Goal: Check status: Check status

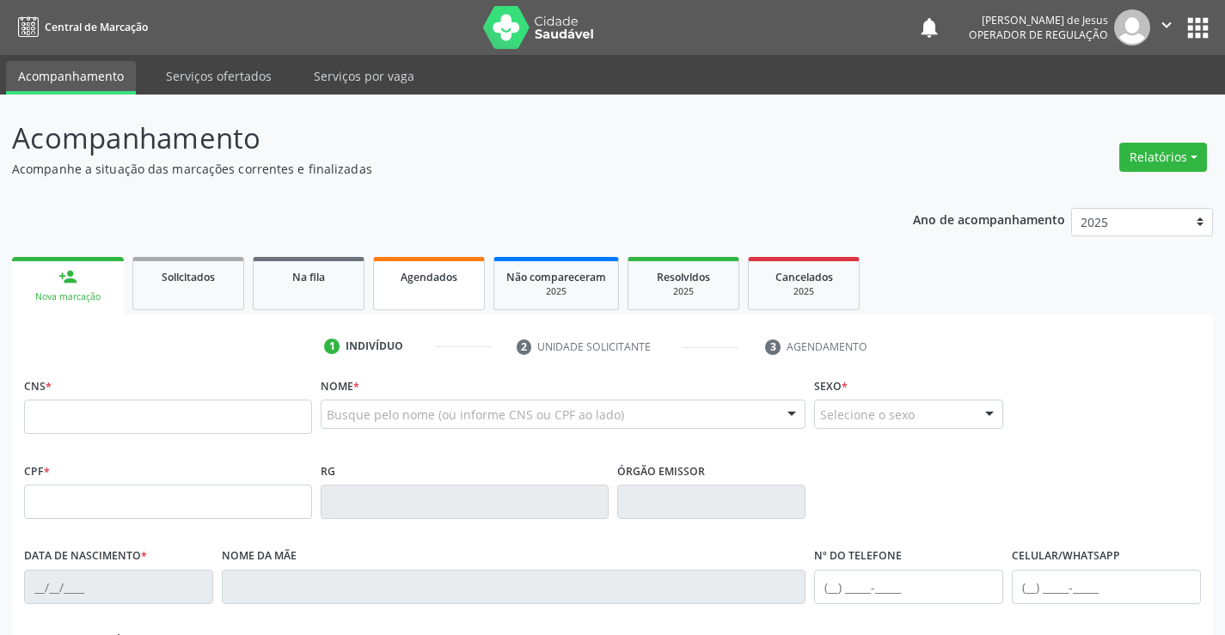
click at [434, 279] on span "Agendados" at bounding box center [429, 277] width 57 height 15
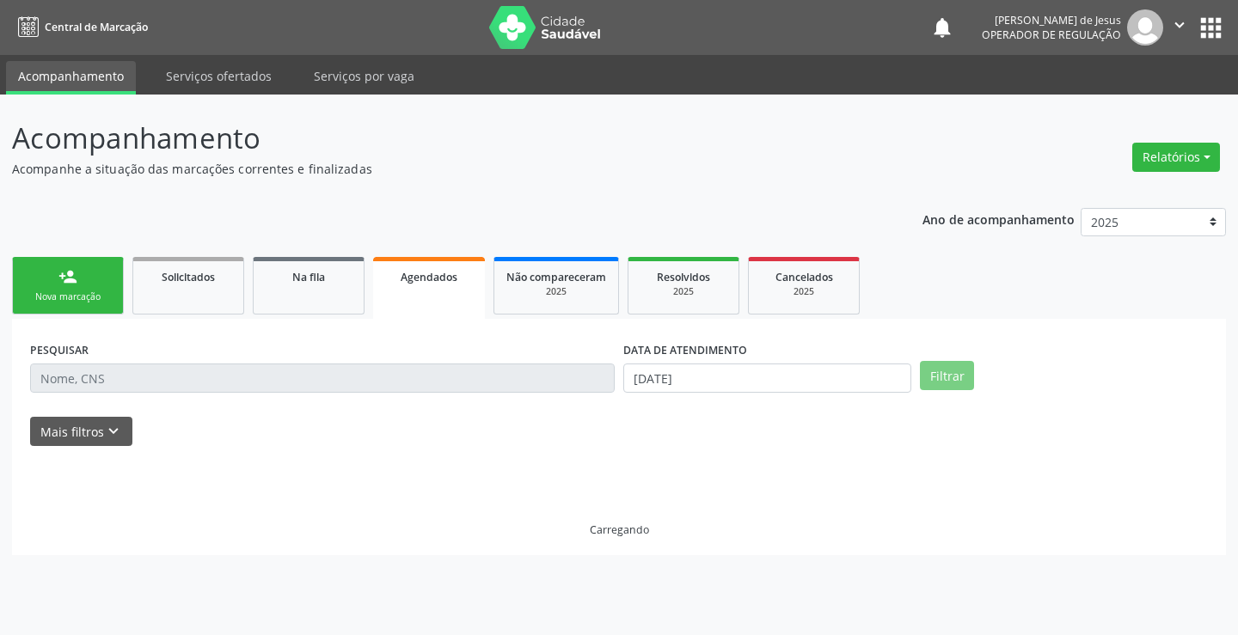
click at [434, 279] on span "Agendados" at bounding box center [429, 277] width 57 height 15
click at [434, 278] on span "Agendados" at bounding box center [429, 277] width 57 height 15
click at [434, 277] on span "Agendados" at bounding box center [429, 277] width 57 height 15
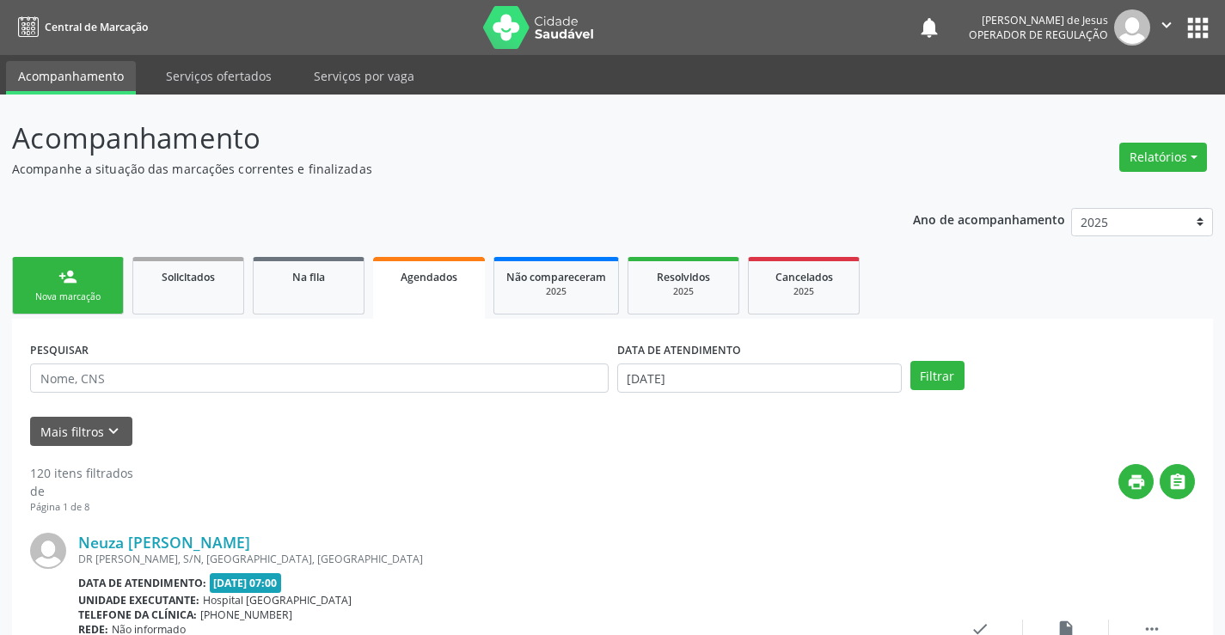
click at [434, 276] on span "Agendados" at bounding box center [429, 277] width 57 height 15
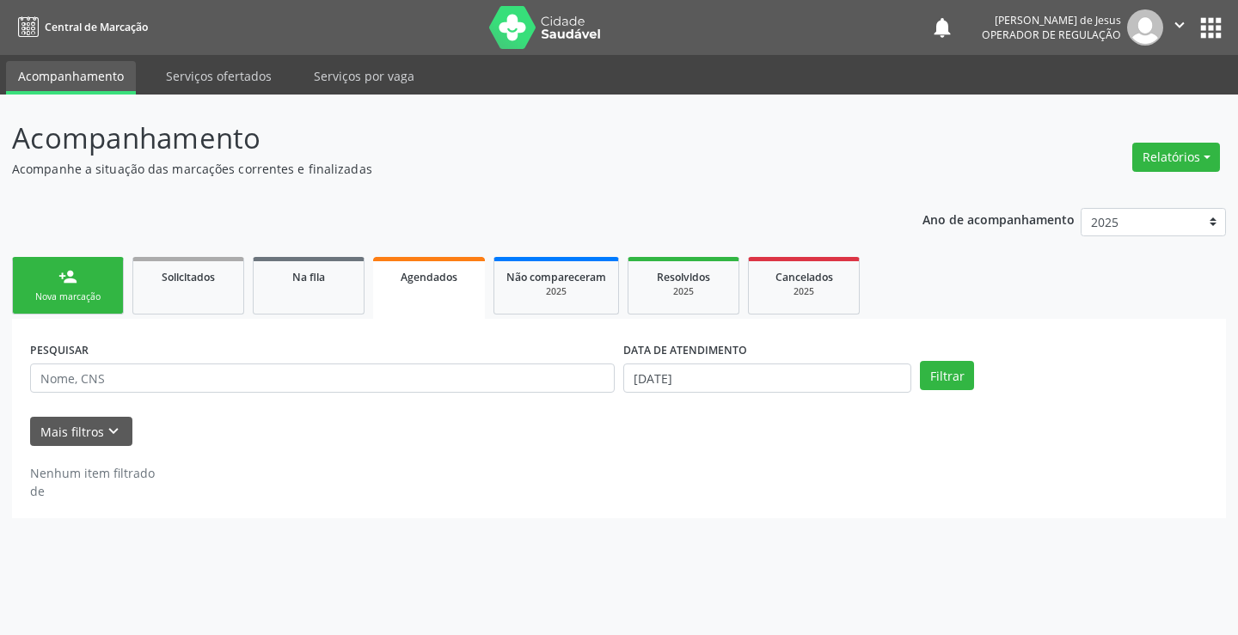
click at [434, 276] on span "Agendados" at bounding box center [429, 277] width 57 height 15
click at [427, 291] on link "Agendados" at bounding box center [429, 288] width 112 height 62
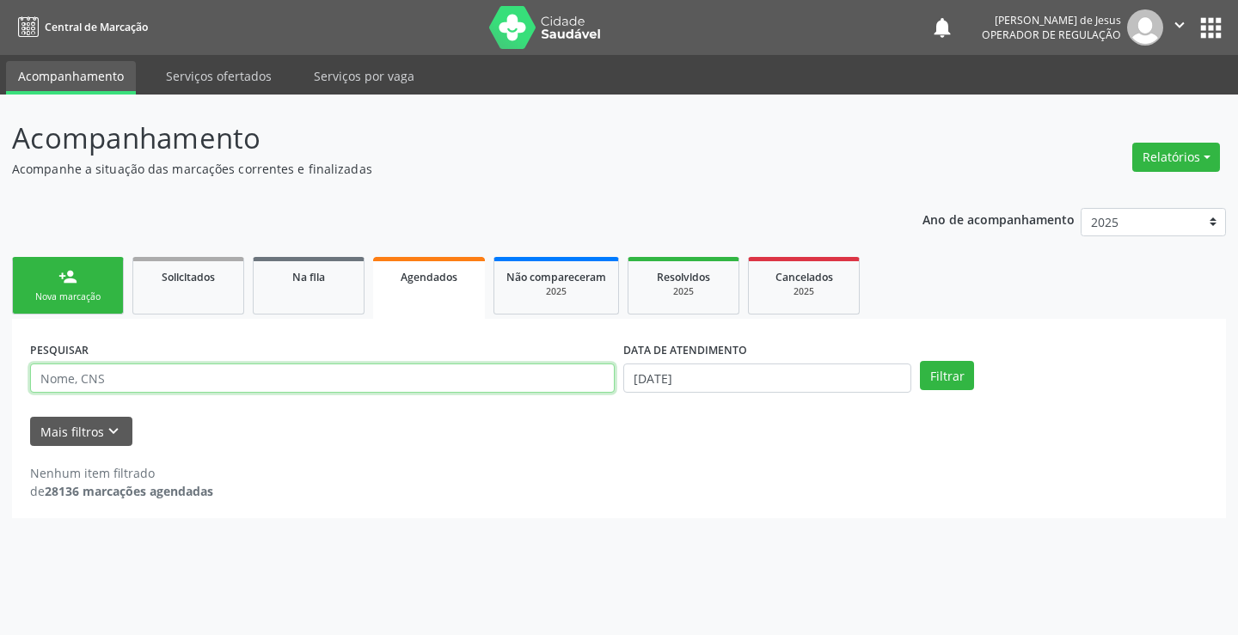
click at [248, 377] on input "text" at bounding box center [322, 378] width 585 height 29
type input "[PERSON_NAME]"
click at [920, 361] on button "Filtrar" at bounding box center [947, 375] width 54 height 29
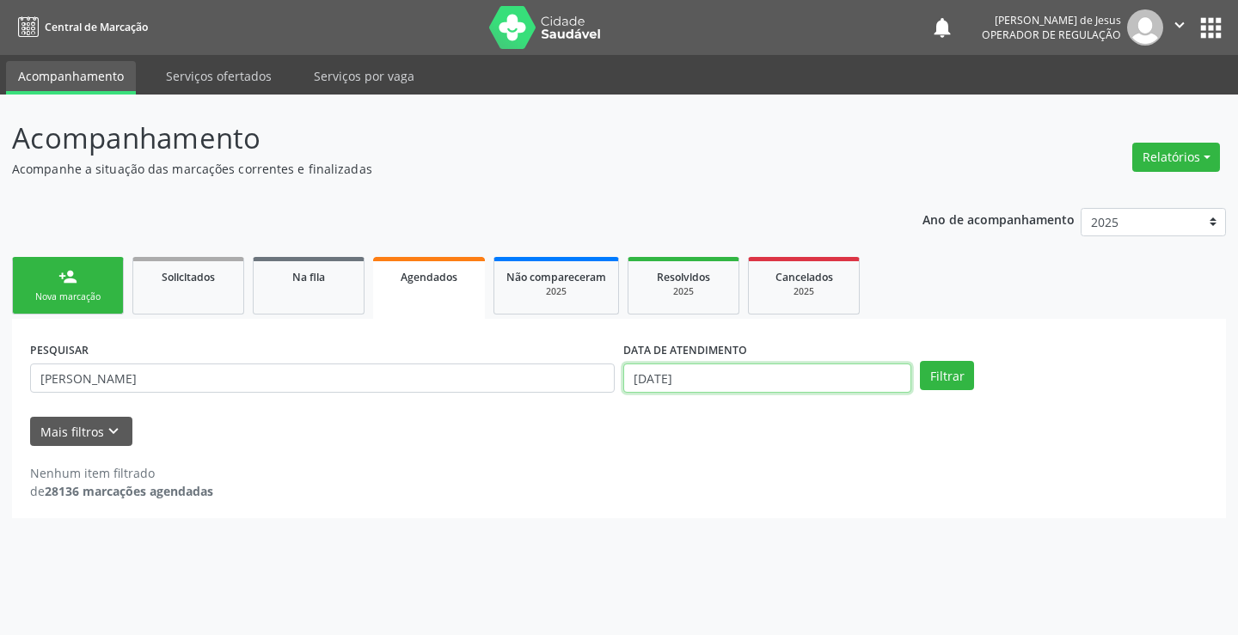
click at [708, 375] on input "[DATE]" at bounding box center [767, 378] width 288 height 29
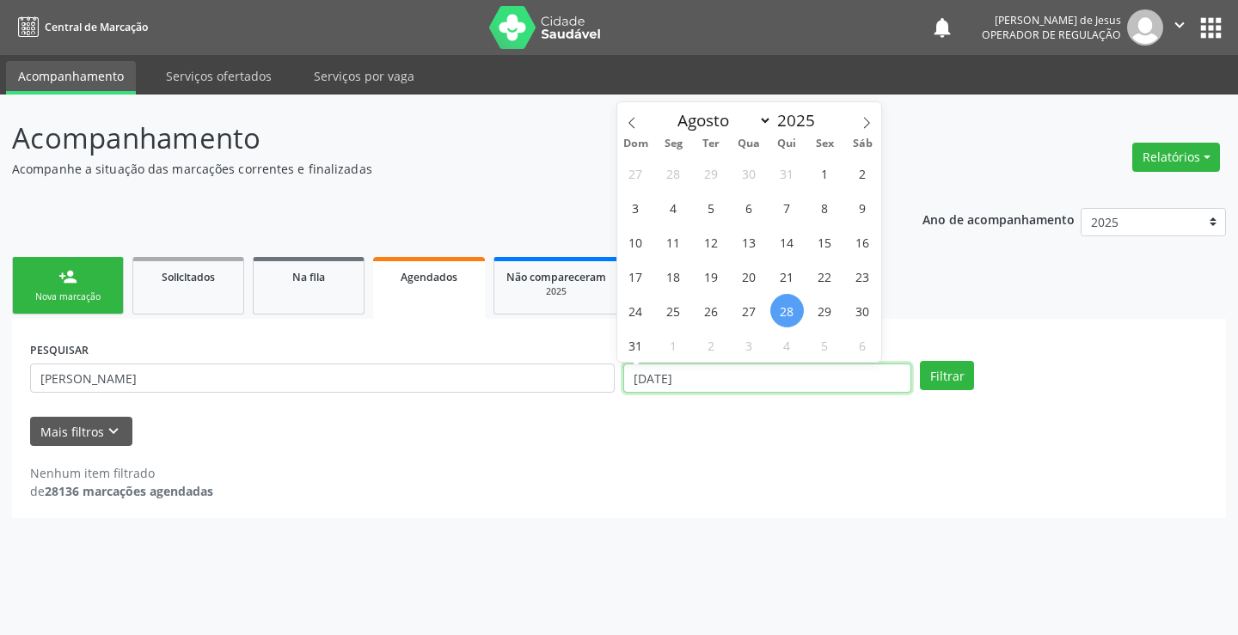
click at [707, 374] on input "[DATE]" at bounding box center [767, 378] width 288 height 29
click at [707, 372] on input "[DATE]" at bounding box center [767, 378] width 288 height 29
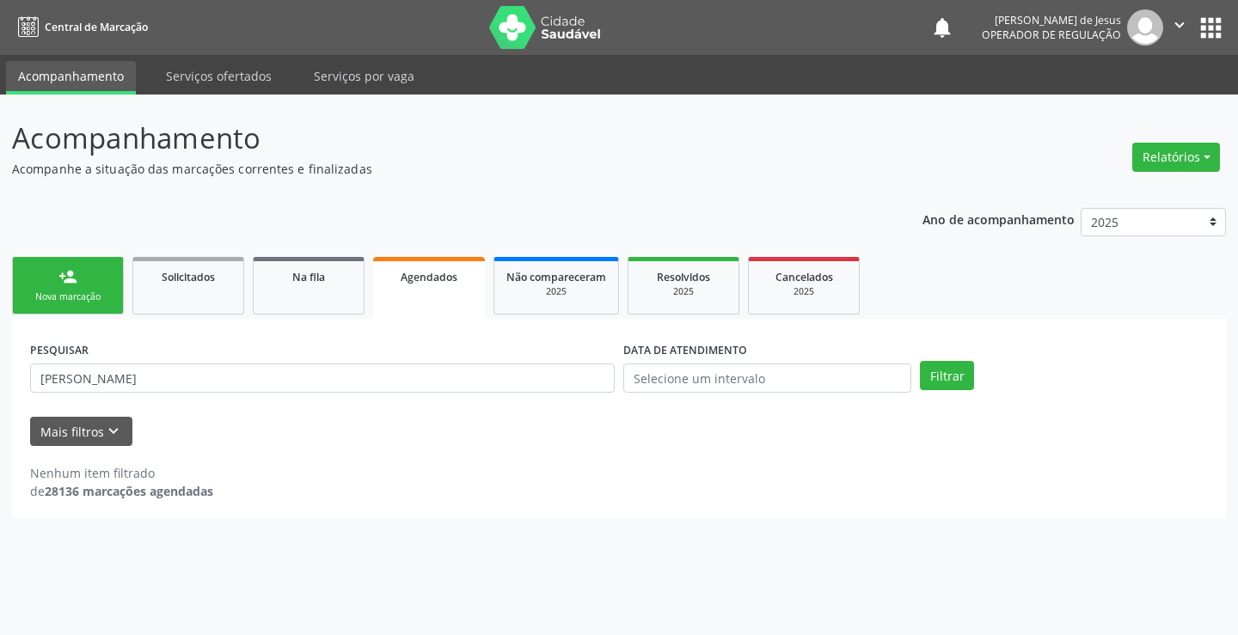
click at [948, 390] on div "PESQUISAR [PERSON_NAME] DATA DE ATENDIMENTO Filtrar" at bounding box center [619, 370] width 1186 height 67
click at [952, 390] on div "PESQUISAR [PERSON_NAME] DATA DE ATENDIMENTO Filtrar" at bounding box center [619, 370] width 1186 height 67
click at [953, 389] on button "Filtrar" at bounding box center [947, 375] width 54 height 29
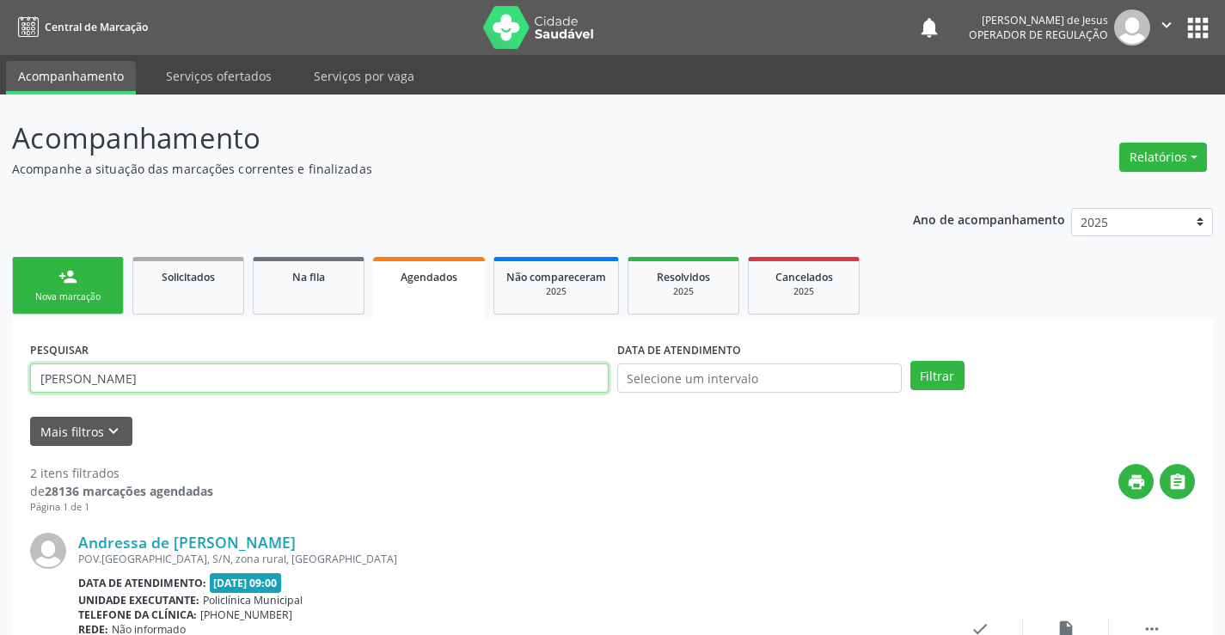
click at [342, 377] on input "[PERSON_NAME]" at bounding box center [319, 378] width 579 height 29
type input "708100517365234"
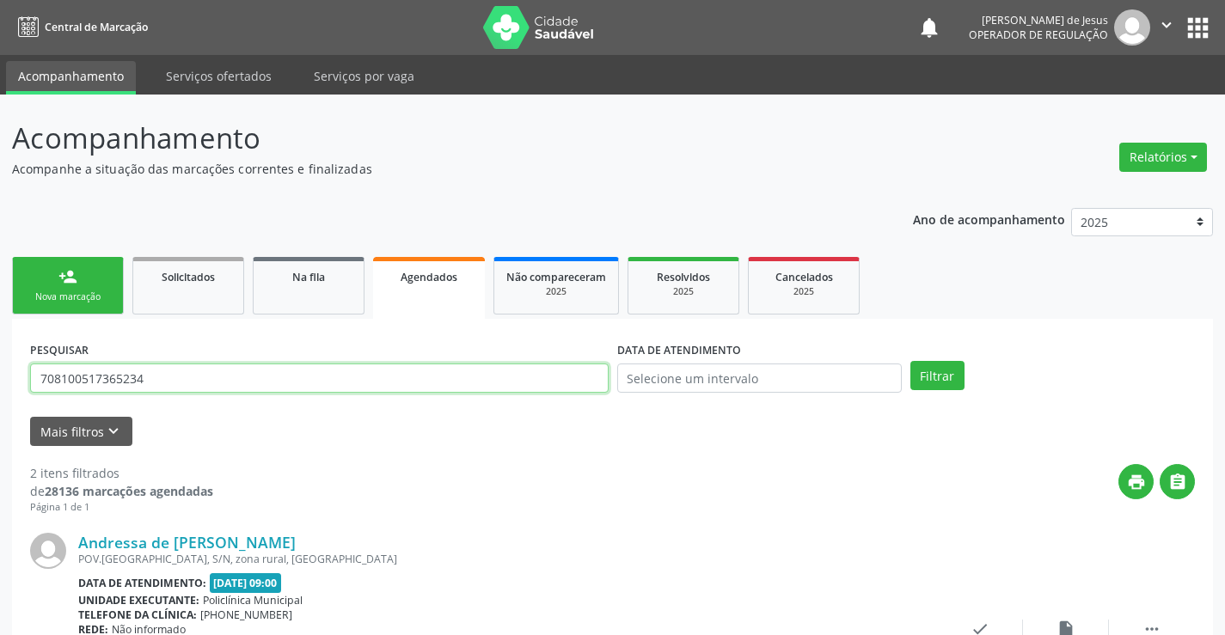
click at [910, 361] on button "Filtrar" at bounding box center [937, 375] width 54 height 29
click at [333, 381] on input "708100517365234" at bounding box center [319, 378] width 579 height 29
click at [333, 380] on input "708100517365234" at bounding box center [319, 378] width 579 height 29
click at [333, 379] on input "708100517365234" at bounding box center [319, 378] width 579 height 29
click at [333, 378] on input "708100517365234" at bounding box center [319, 378] width 579 height 29
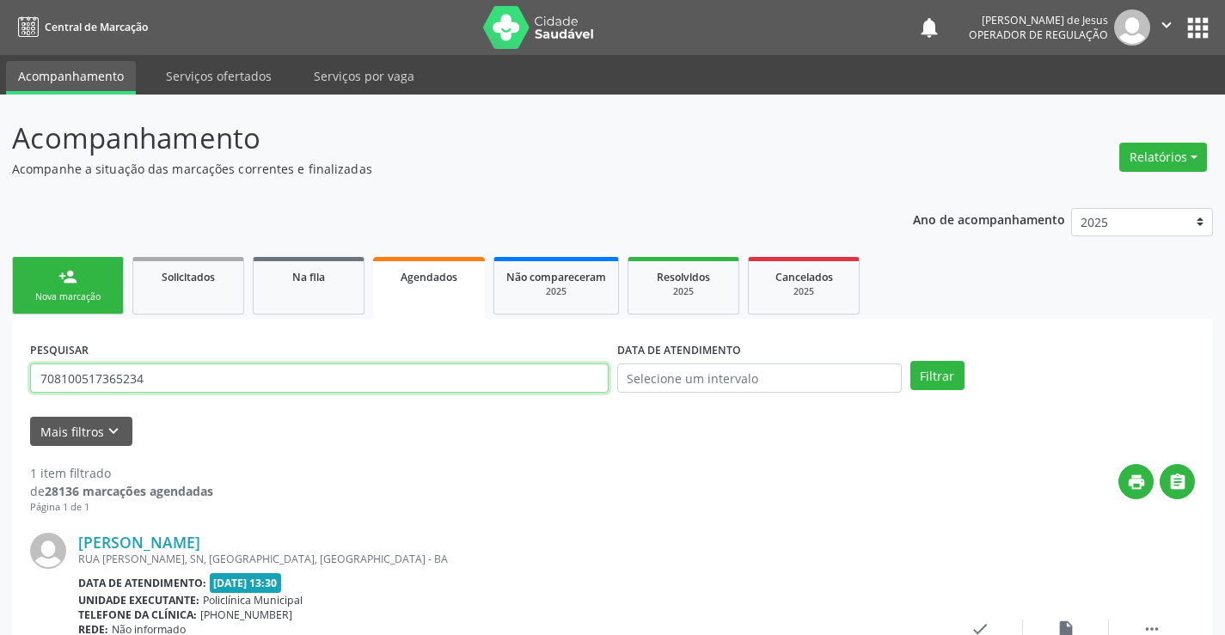
click at [333, 378] on input "708100517365234" at bounding box center [319, 378] width 579 height 29
type input "701209058685412"
click at [940, 372] on button "Filtrar" at bounding box center [937, 375] width 54 height 29
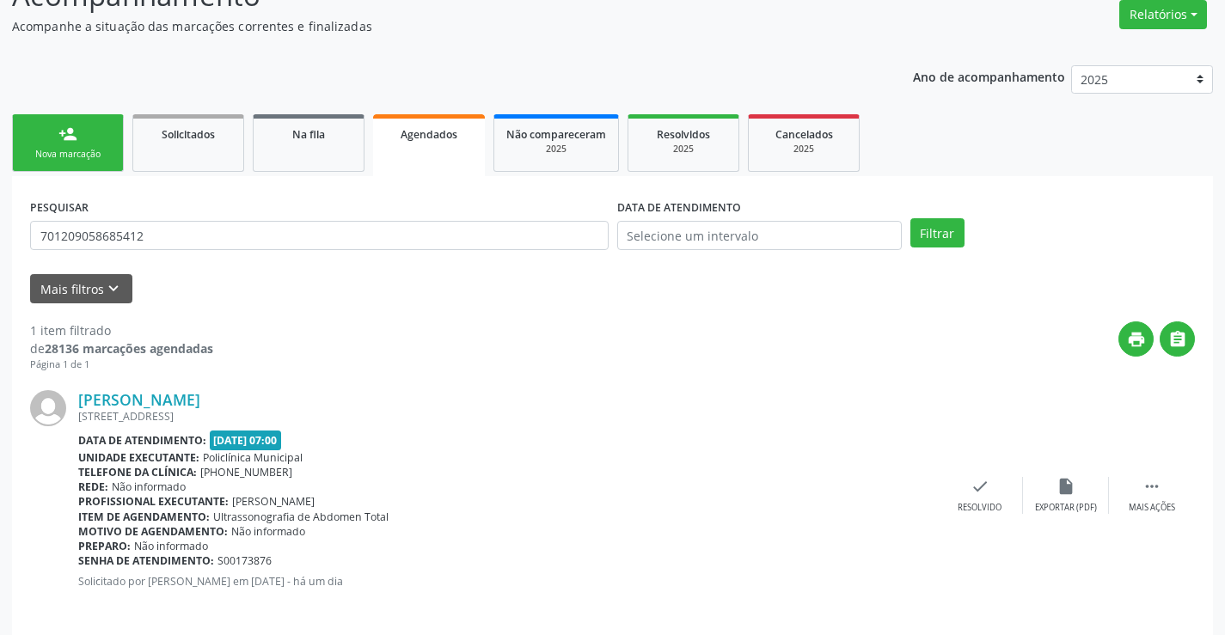
scroll to position [156, 0]
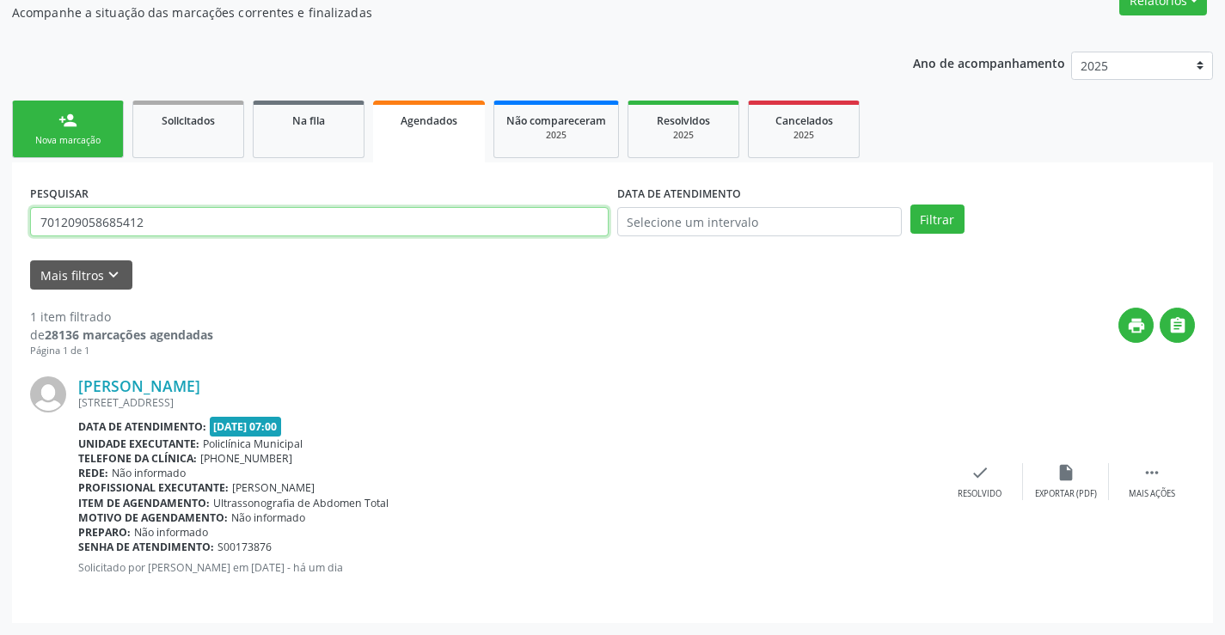
click at [561, 223] on input "701209058685412" at bounding box center [319, 221] width 579 height 29
type input "709709065274490"
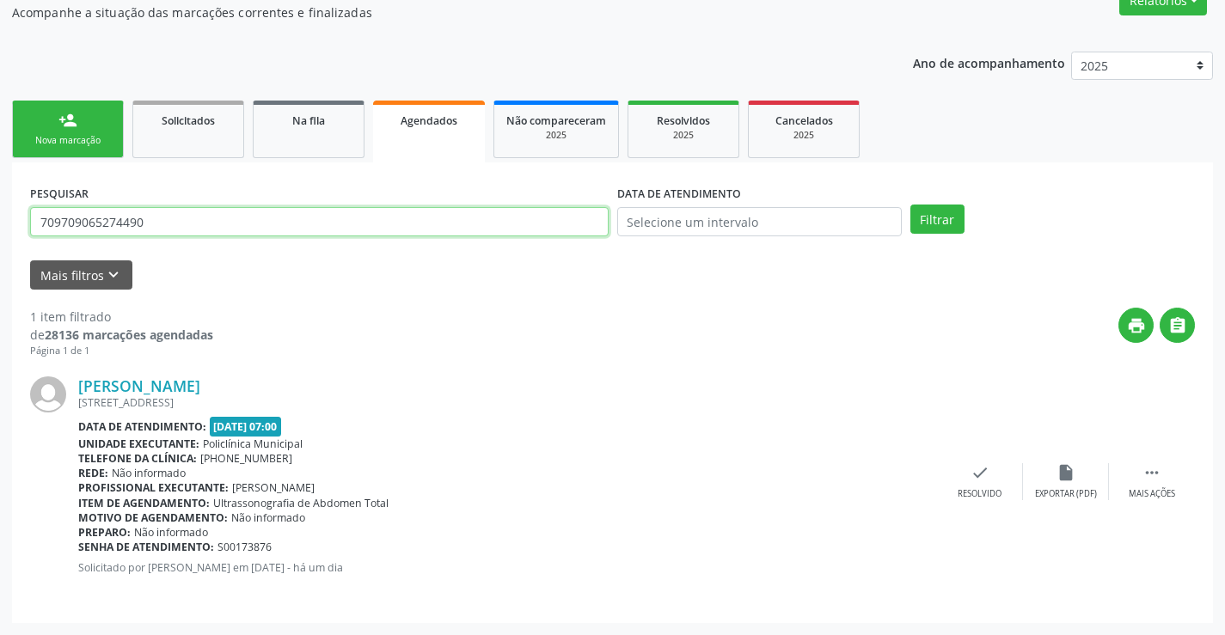
click at [910, 205] on button "Filtrar" at bounding box center [937, 219] width 54 height 29
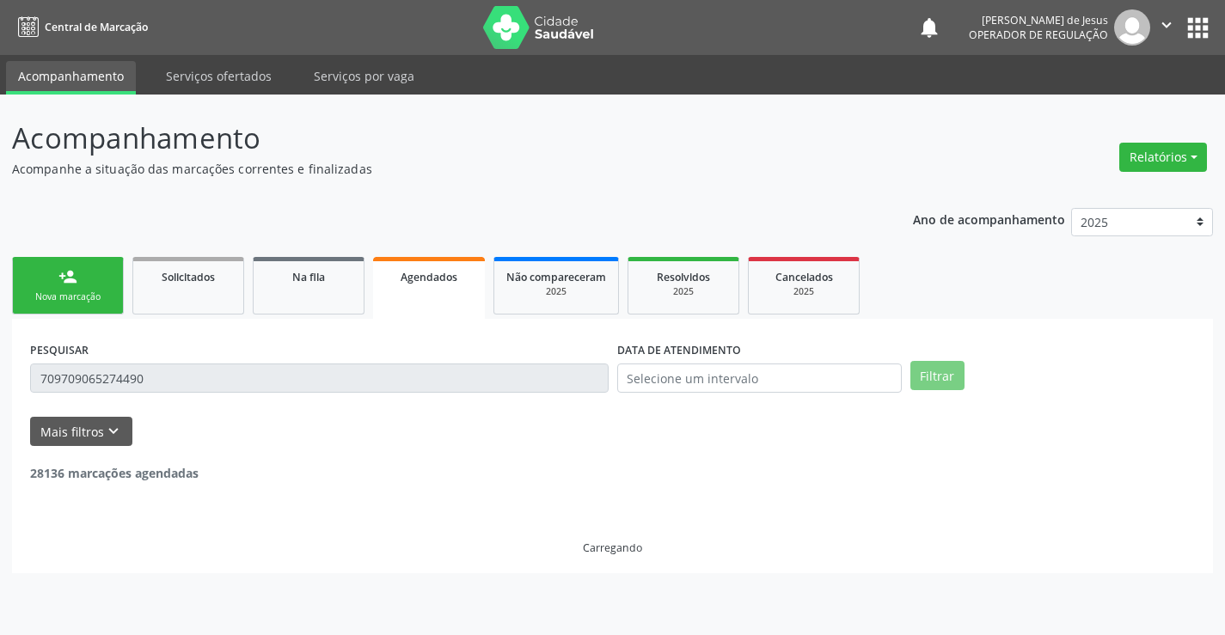
scroll to position [0, 0]
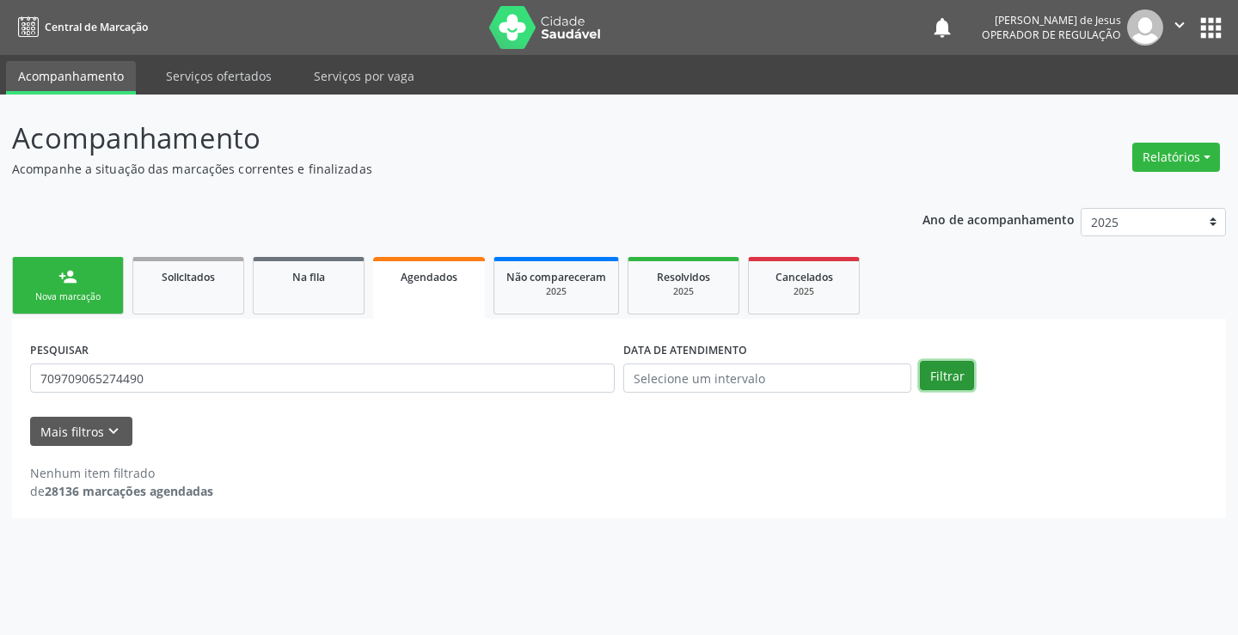
click at [971, 385] on button "Filtrar" at bounding box center [947, 375] width 54 height 29
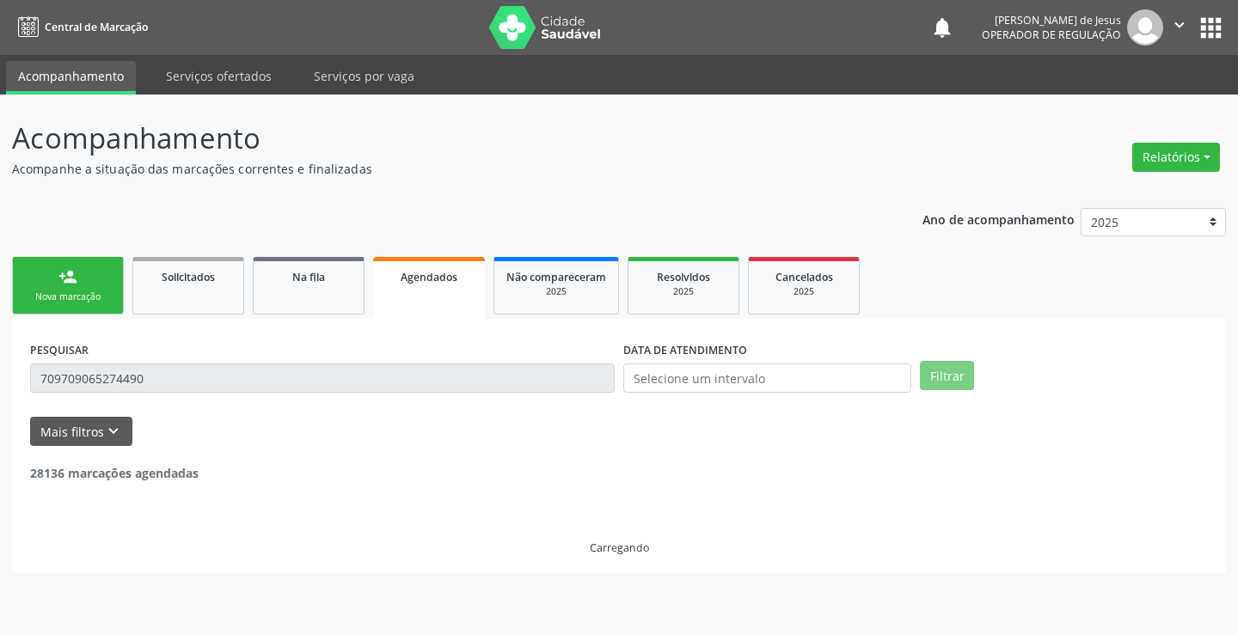
click at [971, 385] on button "Filtrar" at bounding box center [947, 375] width 54 height 29
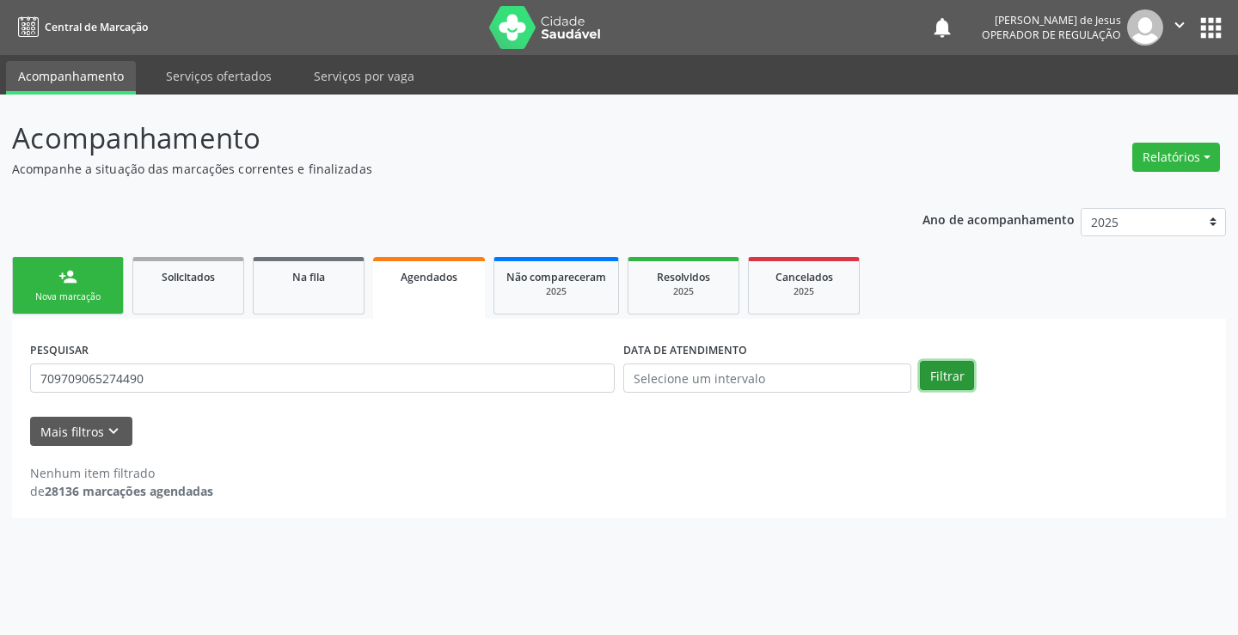
click at [971, 384] on button "Filtrar" at bounding box center [947, 375] width 54 height 29
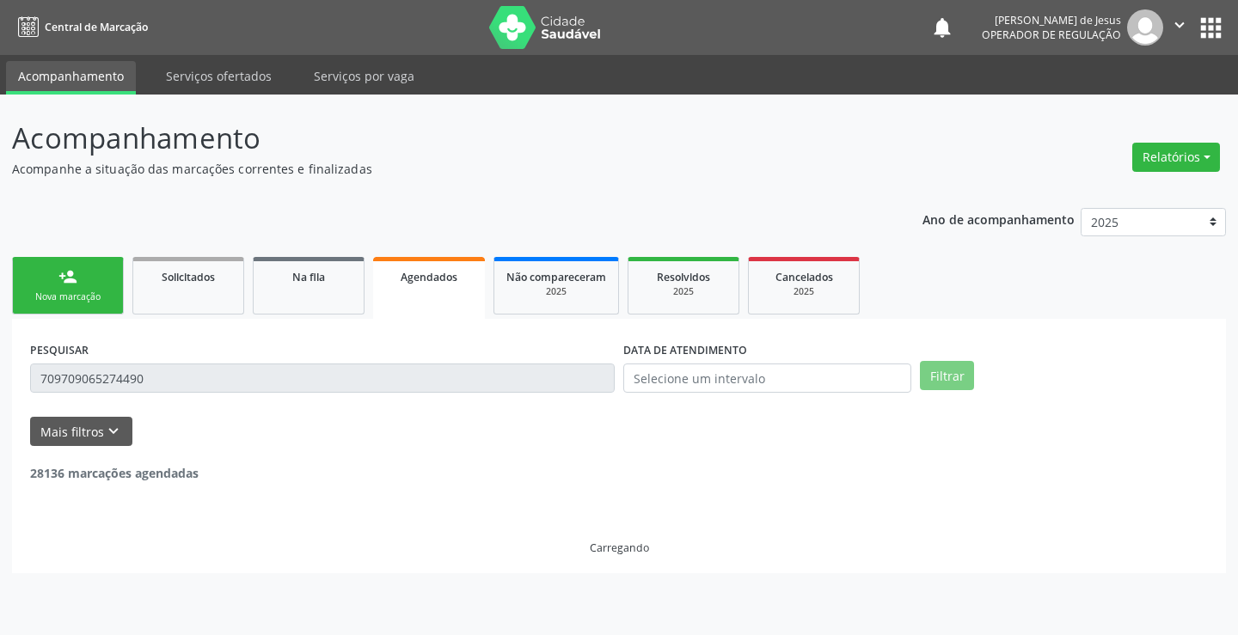
click at [971, 384] on button "Filtrar" at bounding box center [947, 375] width 54 height 29
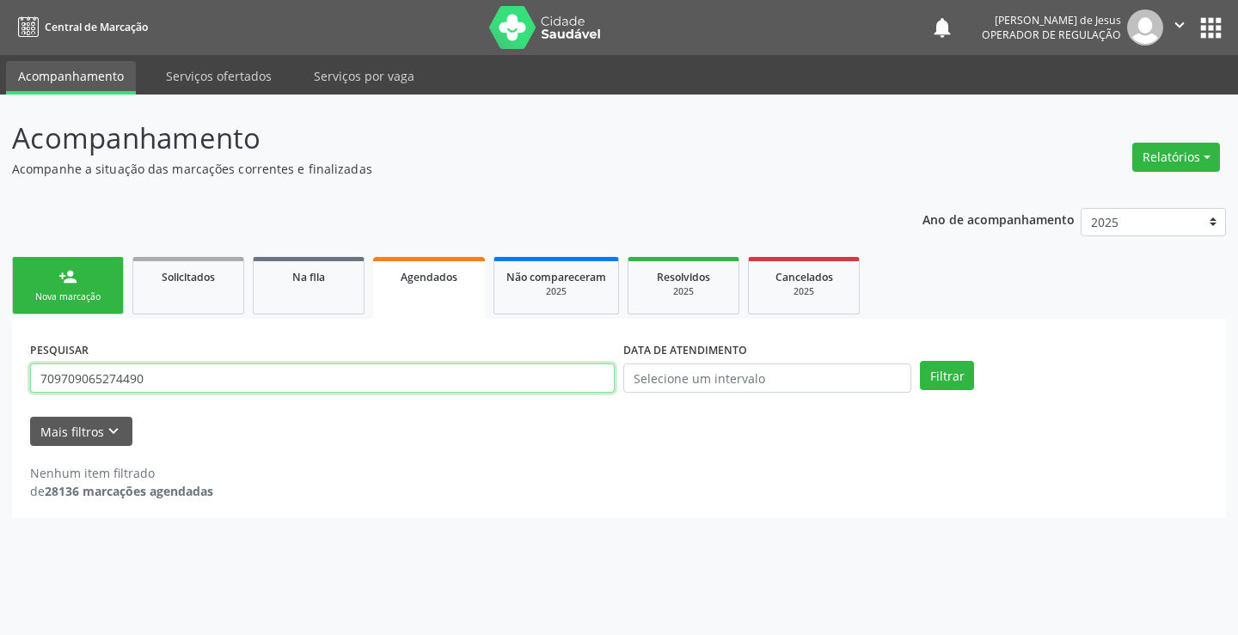
click at [530, 384] on input "709709065274490" at bounding box center [322, 378] width 585 height 29
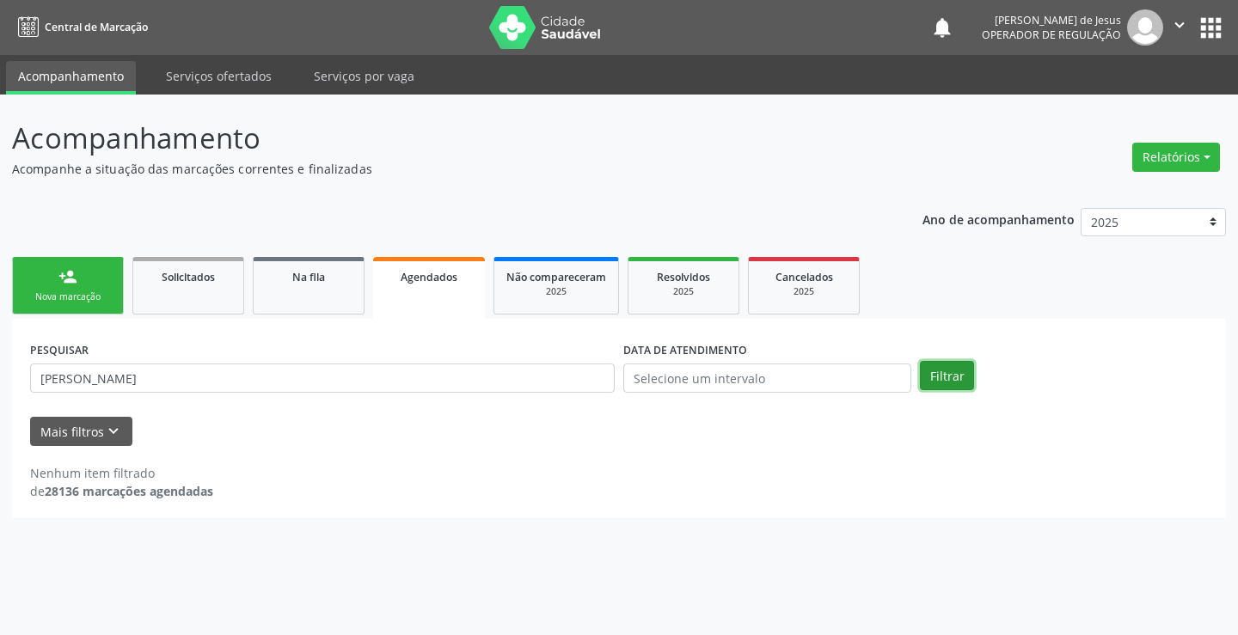
click at [931, 387] on button "Filtrar" at bounding box center [947, 375] width 54 height 29
click at [935, 374] on button "Filtrar" at bounding box center [947, 375] width 54 height 29
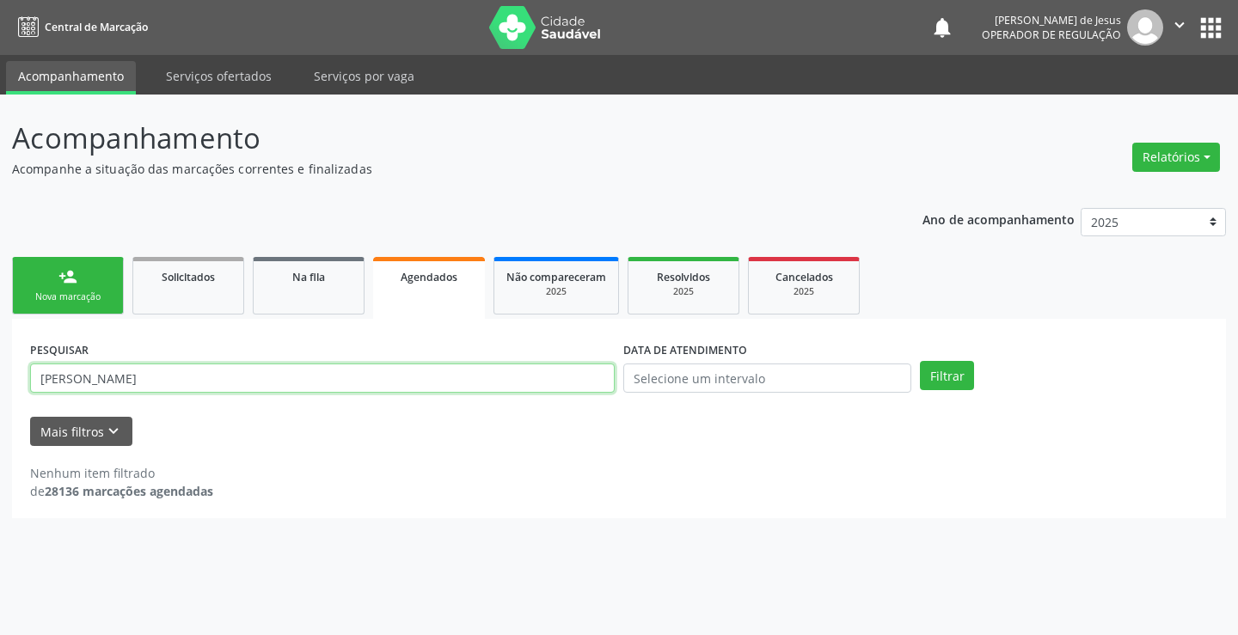
click at [511, 371] on input "[PERSON_NAME]" at bounding box center [322, 378] width 585 height 29
type input "[PERSON_NAME]"
click at [920, 361] on button "Filtrar" at bounding box center [947, 375] width 54 height 29
click at [450, 378] on input "[PERSON_NAME]" at bounding box center [322, 378] width 585 height 29
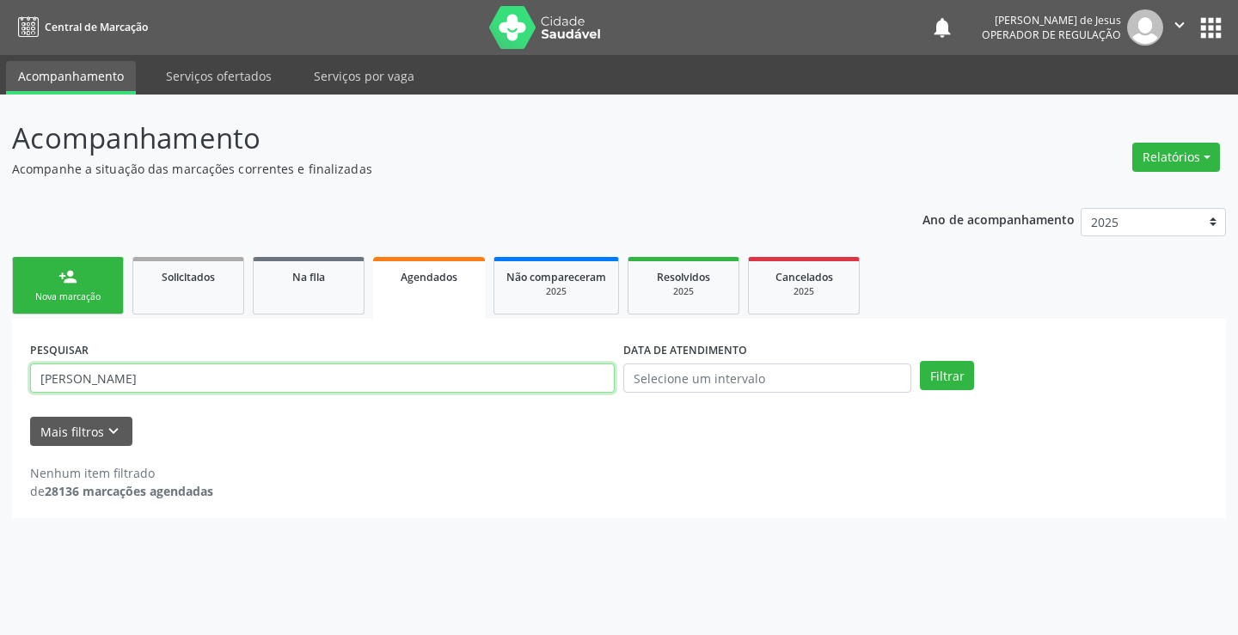
click at [450, 378] on input "[PERSON_NAME]" at bounding box center [322, 378] width 585 height 29
type input "709709065274490"
click at [920, 361] on button "Filtrar" at bounding box center [947, 375] width 54 height 29
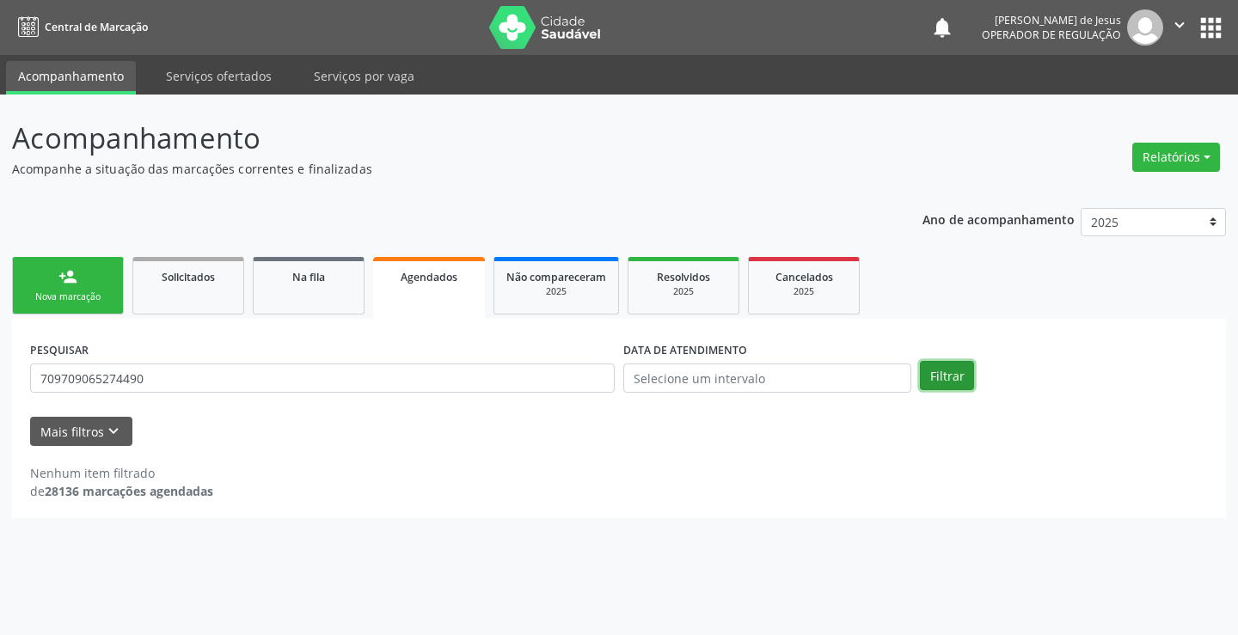
click at [954, 375] on button "Filtrar" at bounding box center [947, 375] width 54 height 29
click at [212, 388] on input "709709065274490" at bounding box center [322, 378] width 585 height 29
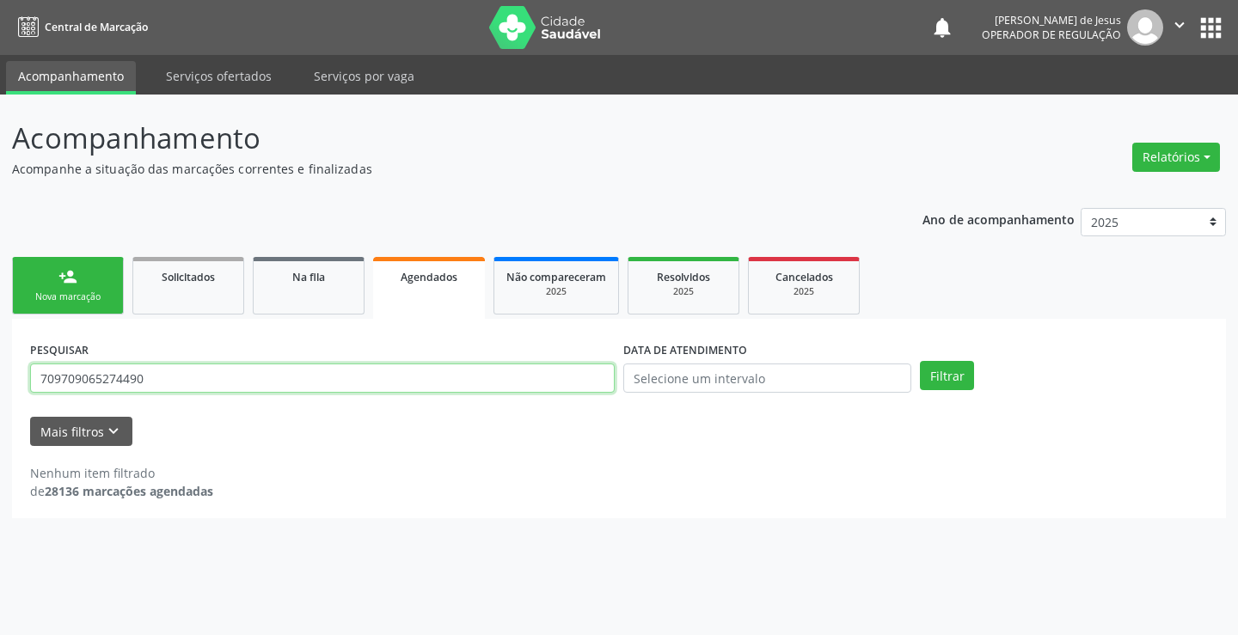
click at [212, 388] on input "709709065274490" at bounding box center [322, 378] width 585 height 29
type input "7041051005100478671"
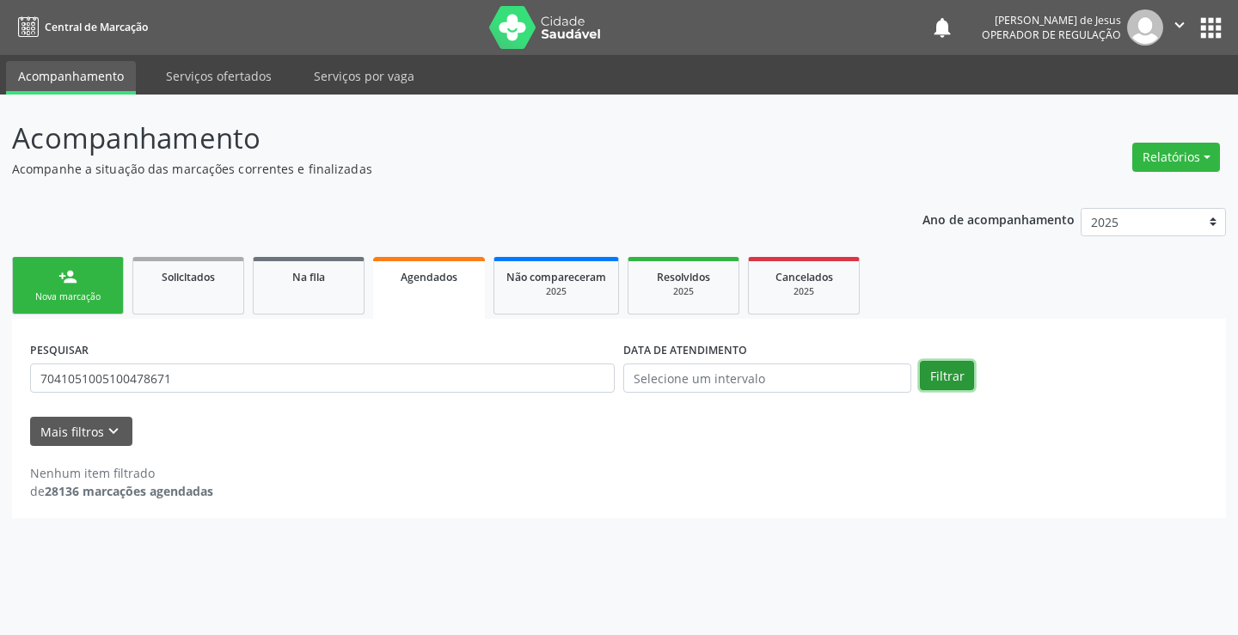
click at [967, 363] on button "Filtrar" at bounding box center [947, 375] width 54 height 29
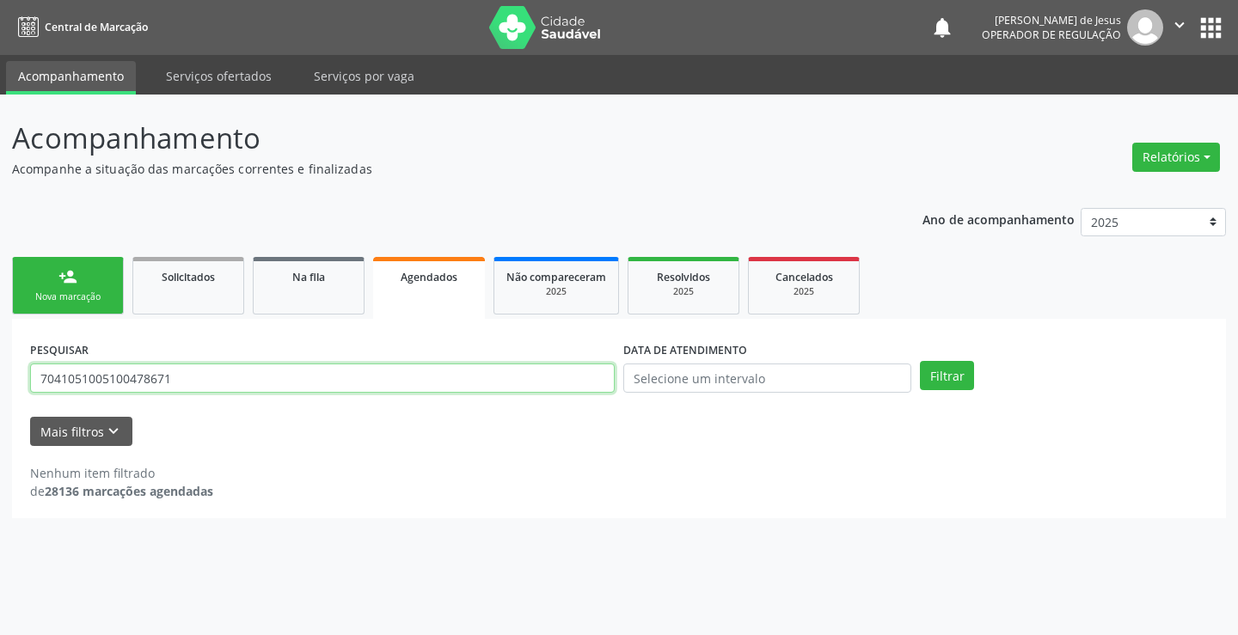
click at [599, 384] on input "7041051005100478671" at bounding box center [322, 378] width 585 height 29
click at [432, 282] on span "Agendados" at bounding box center [429, 277] width 57 height 15
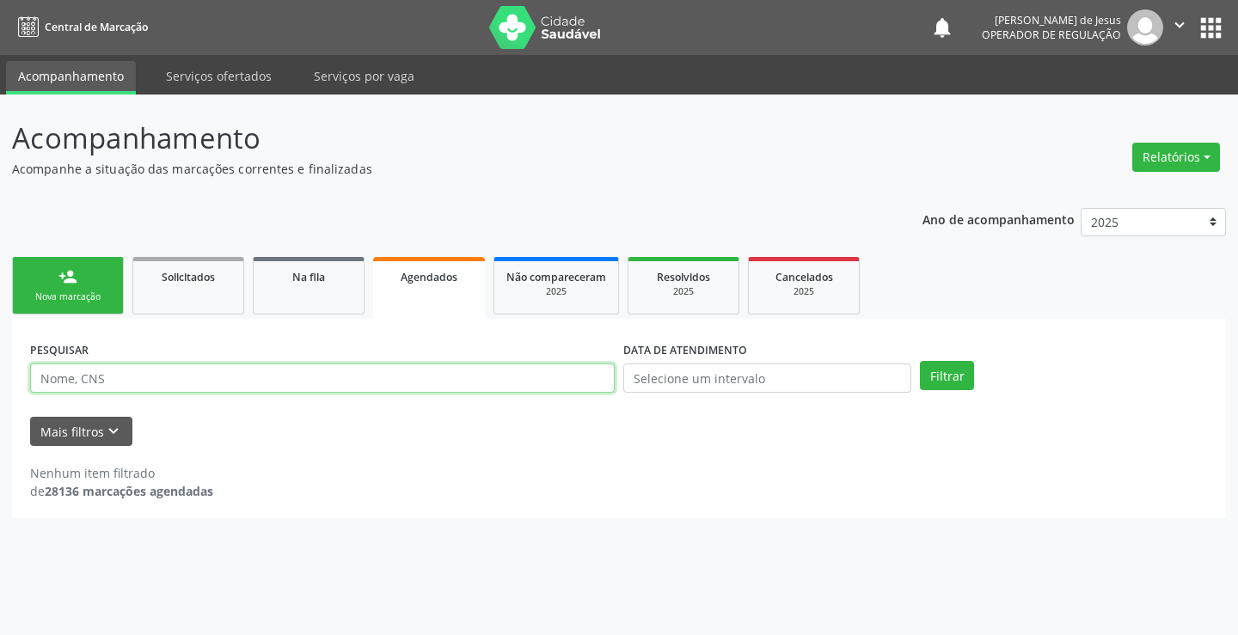
click at [403, 388] on input "text" at bounding box center [322, 378] width 585 height 29
type input "[PERSON_NAME]"
click at [920, 361] on button "Filtrar" at bounding box center [947, 375] width 54 height 29
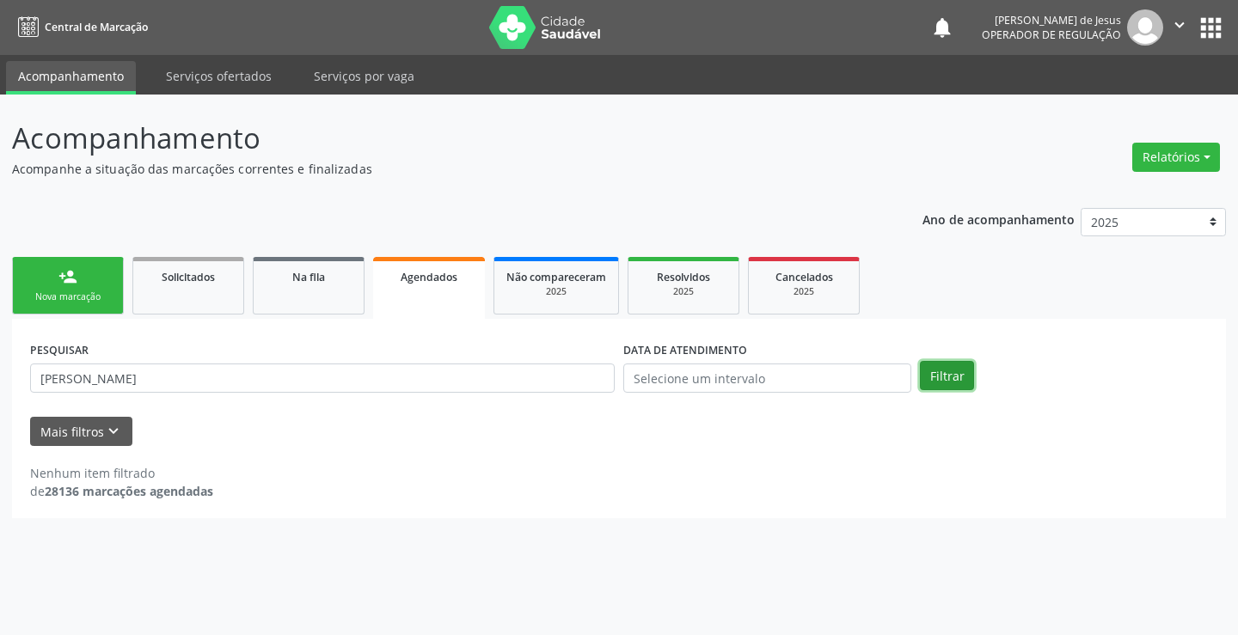
click at [940, 379] on button "Filtrar" at bounding box center [947, 375] width 54 height 29
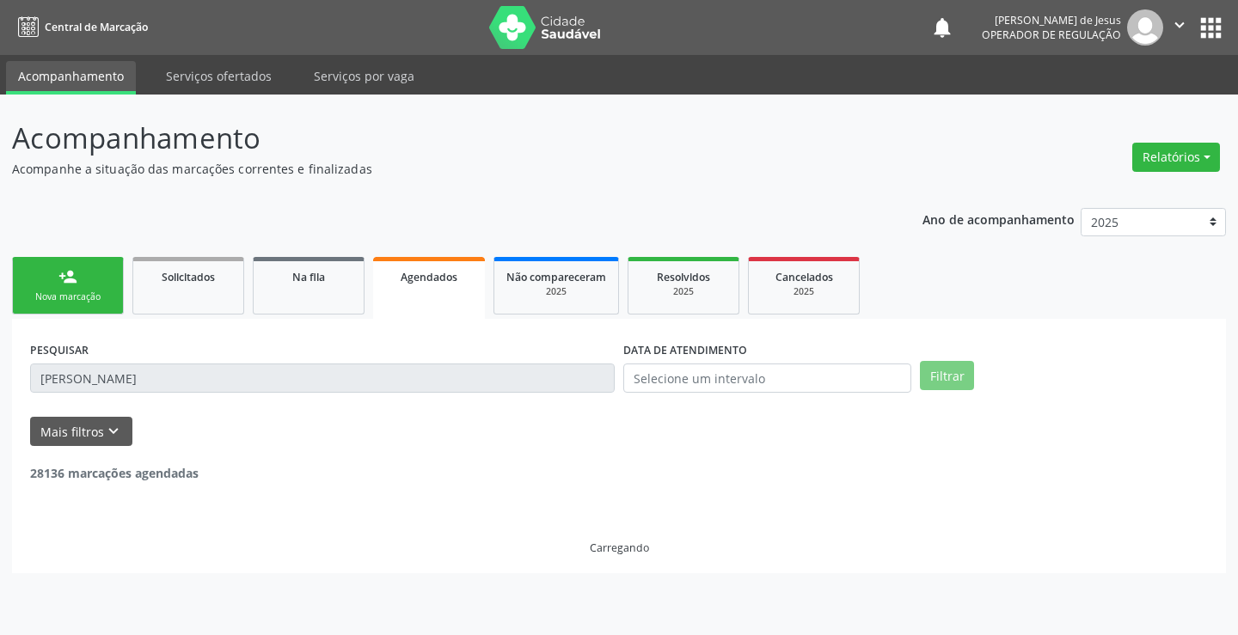
click at [940, 379] on button "Filtrar" at bounding box center [947, 375] width 54 height 29
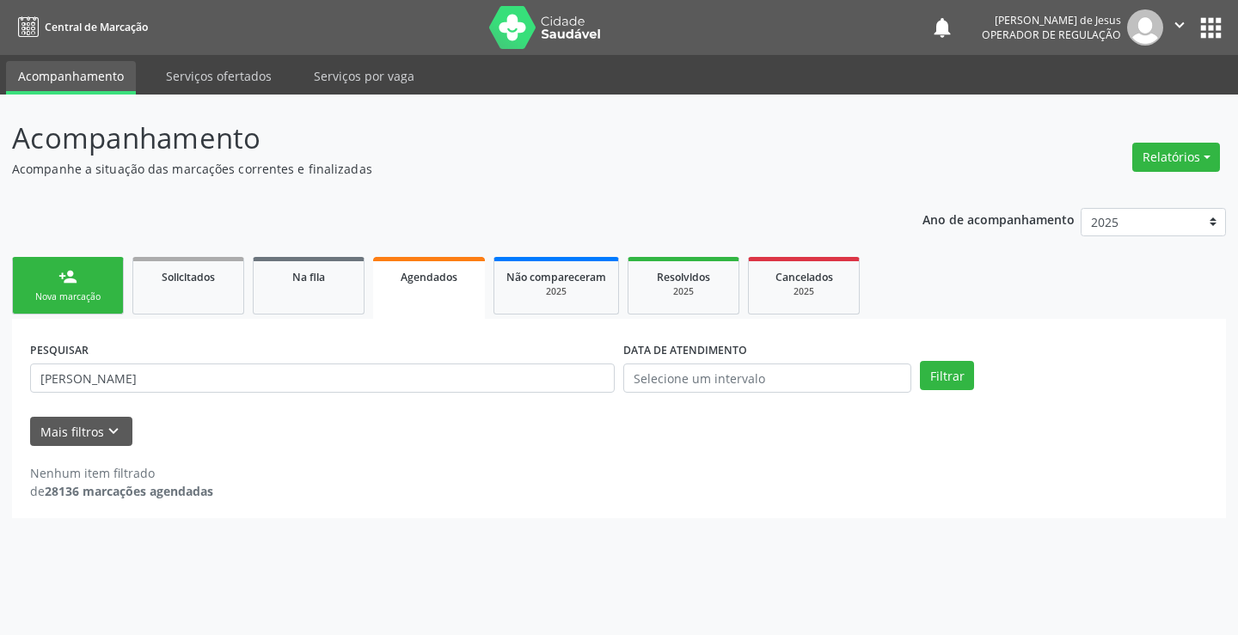
click at [420, 281] on span "Agendados" at bounding box center [429, 277] width 57 height 15
click at [413, 369] on input "[PERSON_NAME]" at bounding box center [322, 378] width 585 height 29
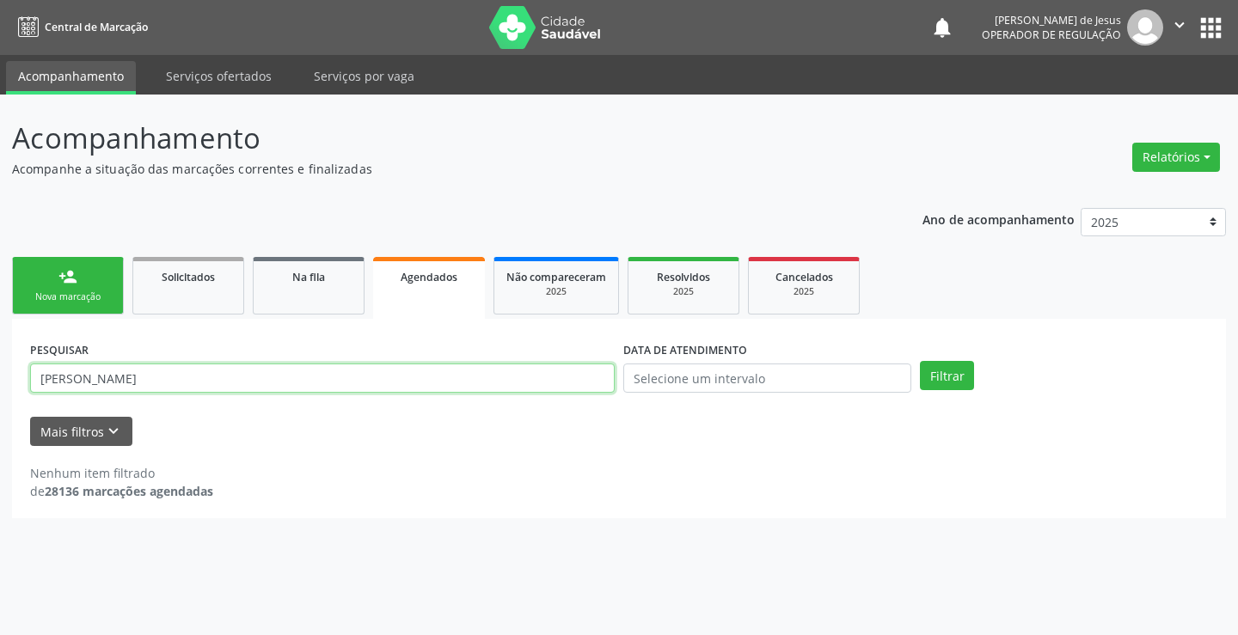
click at [413, 369] on input "[PERSON_NAME]" at bounding box center [322, 378] width 585 height 29
type input "704105100478671"
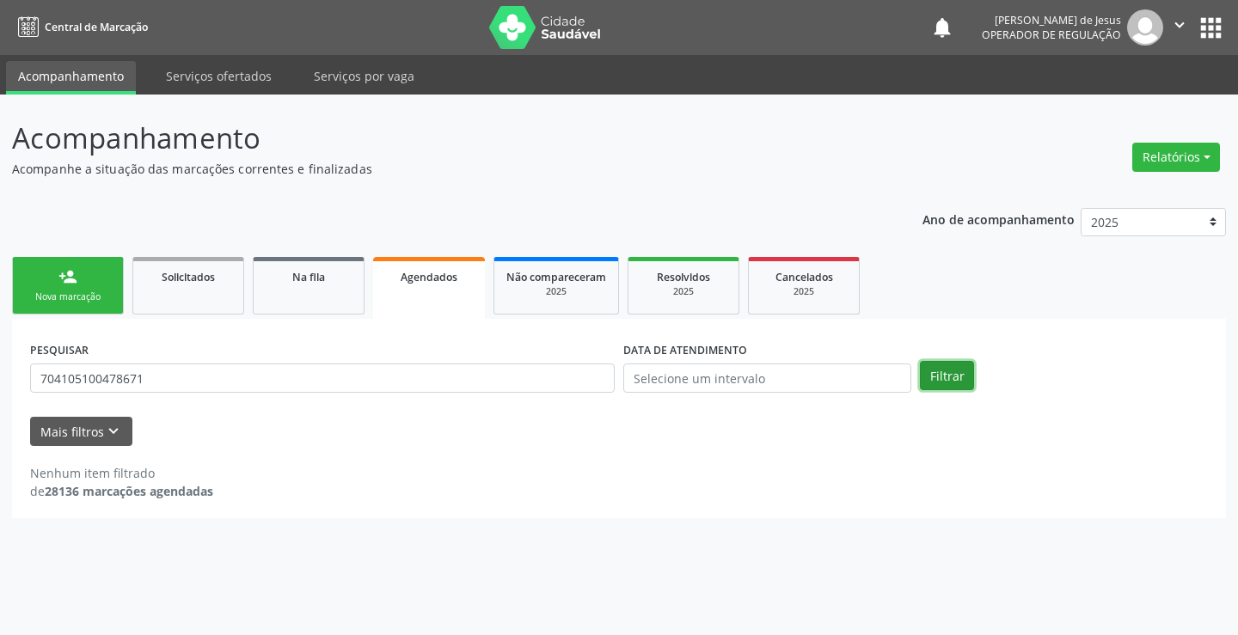
click at [942, 377] on button "Filtrar" at bounding box center [947, 375] width 54 height 29
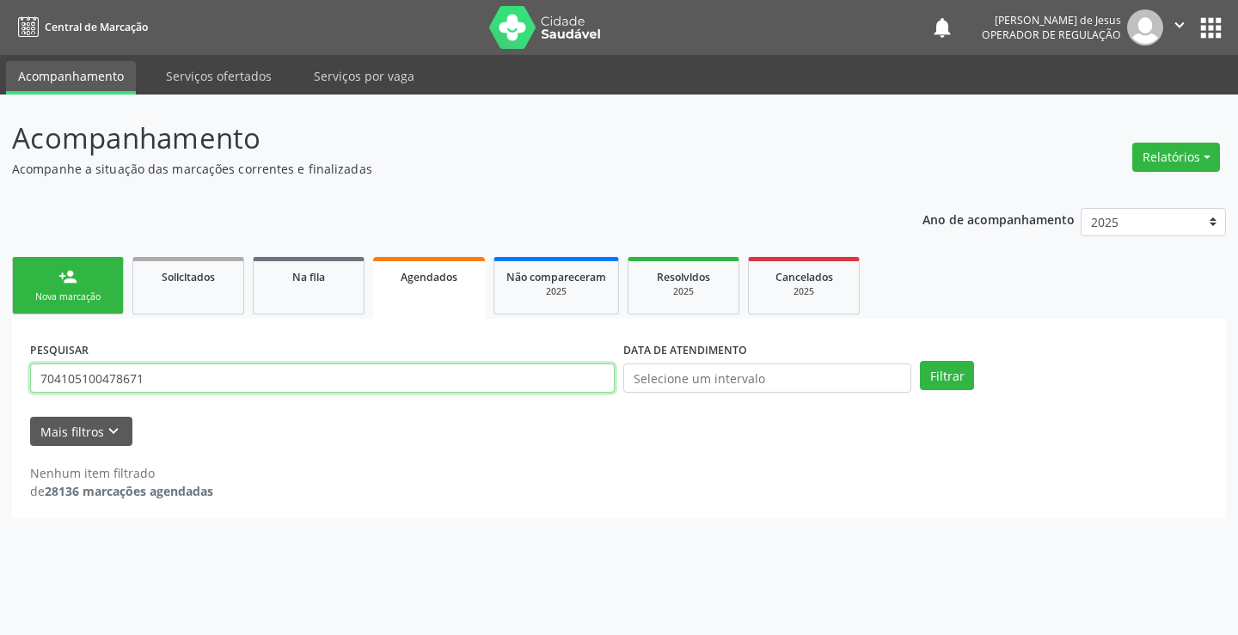
click at [434, 377] on input "704105100478671" at bounding box center [322, 378] width 585 height 29
click at [436, 377] on input "704105100478671" at bounding box center [322, 378] width 585 height 29
type input "707403030347476"
click at [920, 361] on button "Filtrar" at bounding box center [947, 375] width 54 height 29
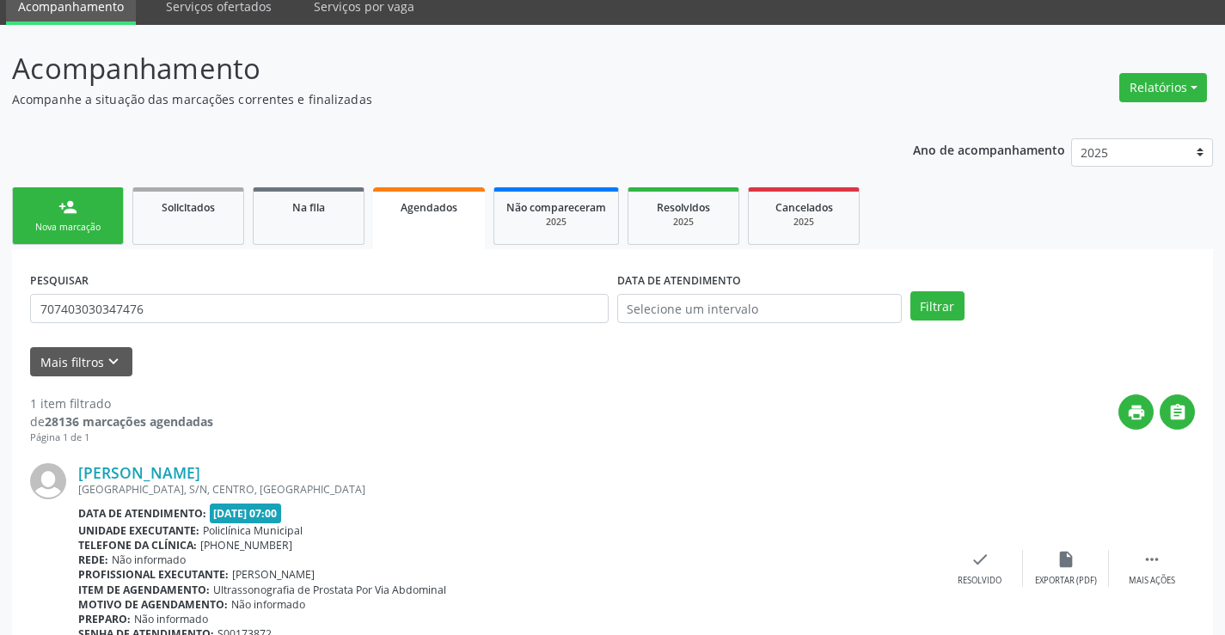
scroll to position [156, 0]
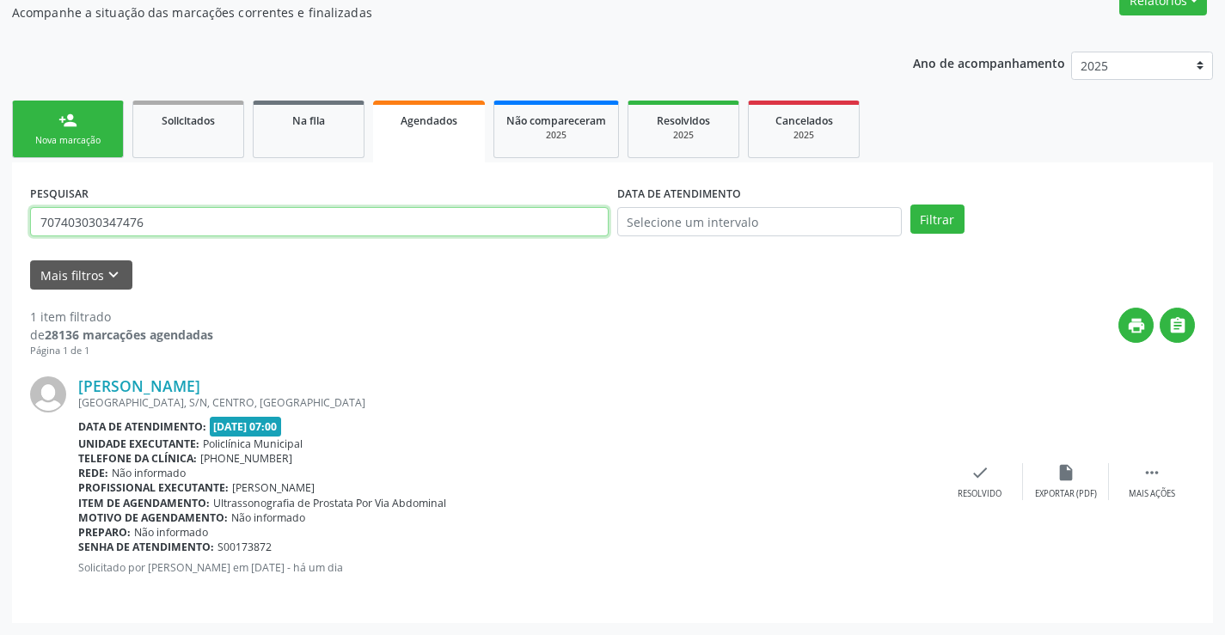
click at [442, 222] on input "707403030347476" at bounding box center [319, 221] width 579 height 29
type input "700503386058752"
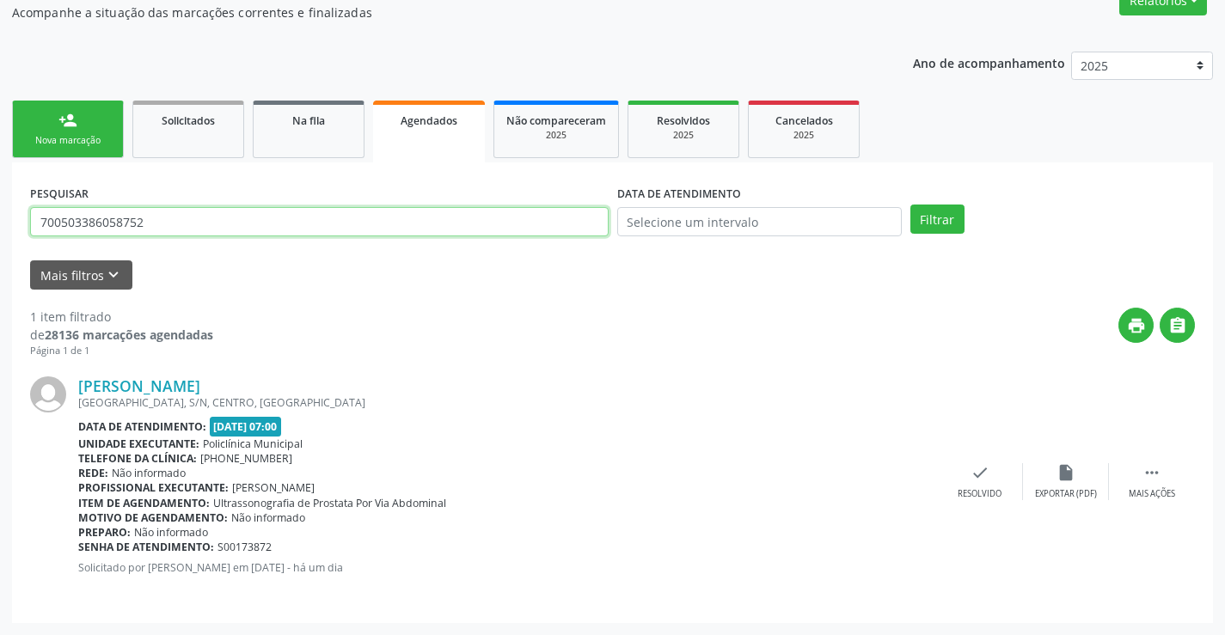
click at [910, 205] on button "Filtrar" at bounding box center [937, 219] width 54 height 29
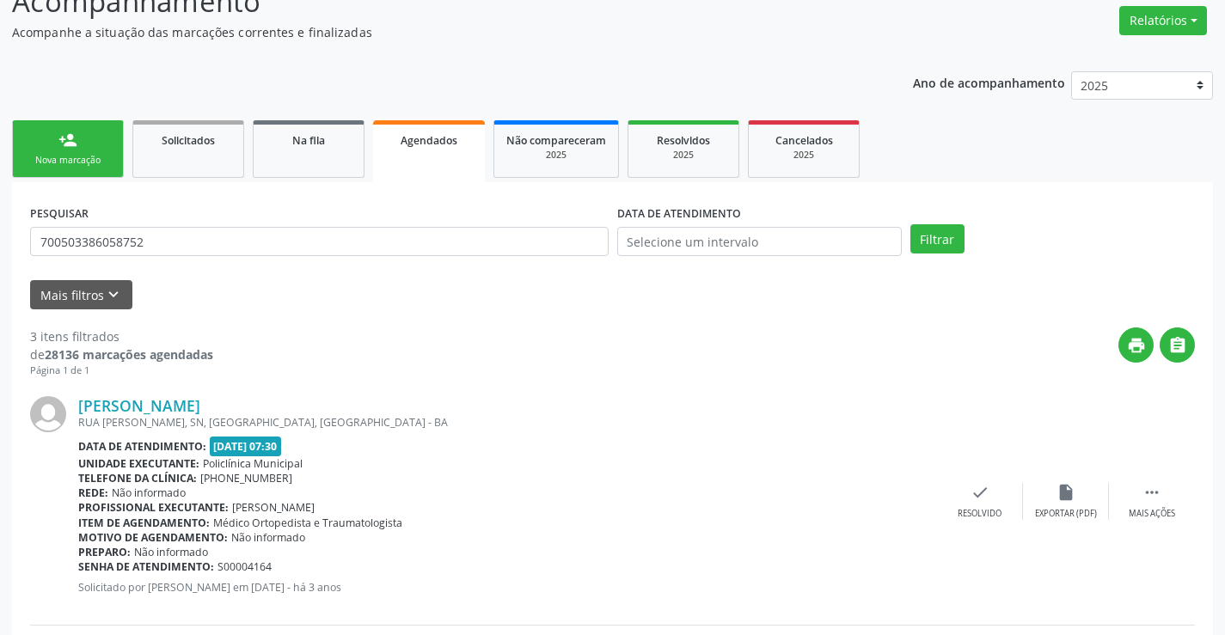
scroll to position [0, 0]
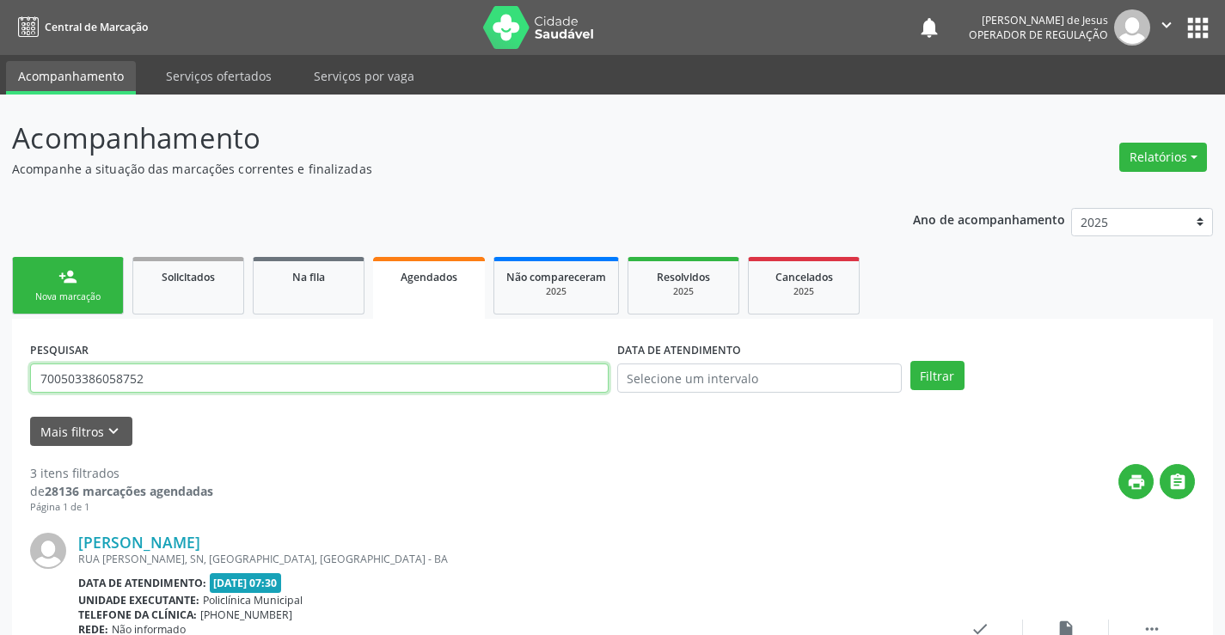
click at [282, 375] on input "700503386058752" at bounding box center [319, 378] width 579 height 29
click at [910, 361] on button "Filtrar" at bounding box center [937, 375] width 54 height 29
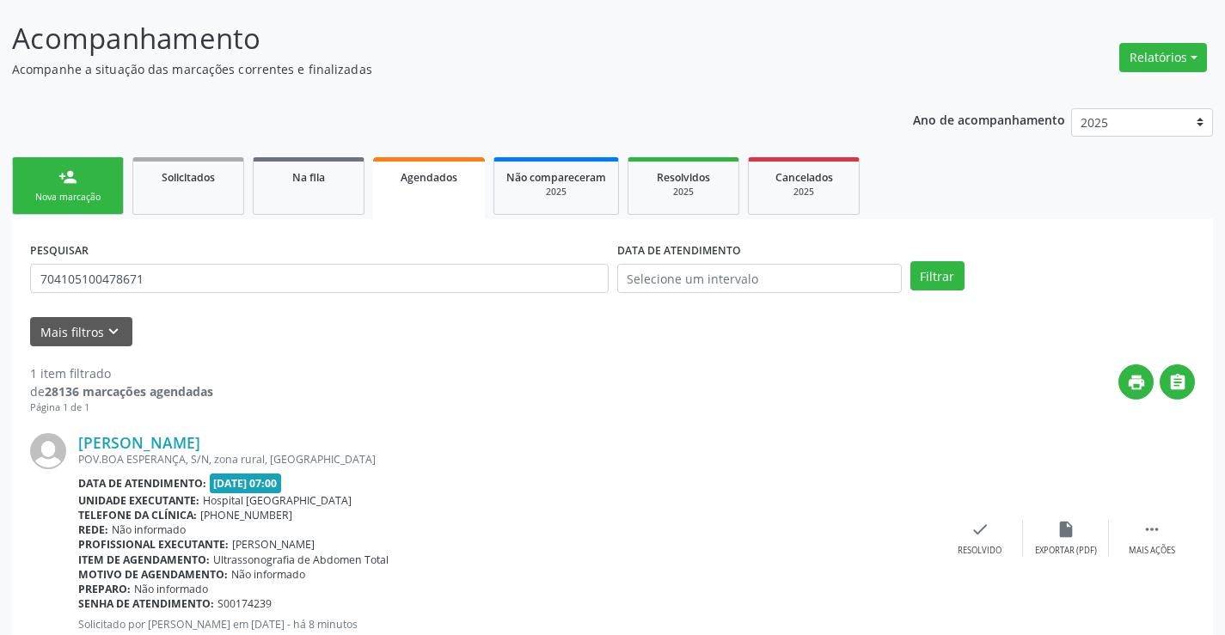
scroll to position [156, 0]
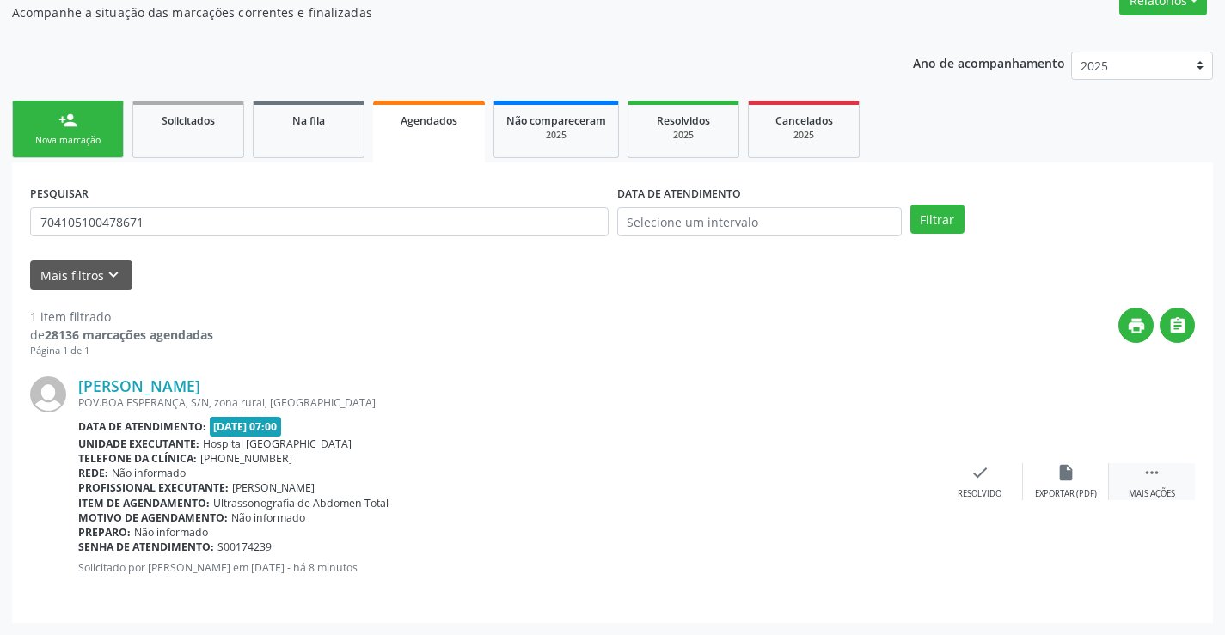
click at [1160, 481] on div " Mais ações" at bounding box center [1152, 481] width 86 height 37
click at [824, 481] on div "print Imprimir" at bounding box center [808, 481] width 86 height 37
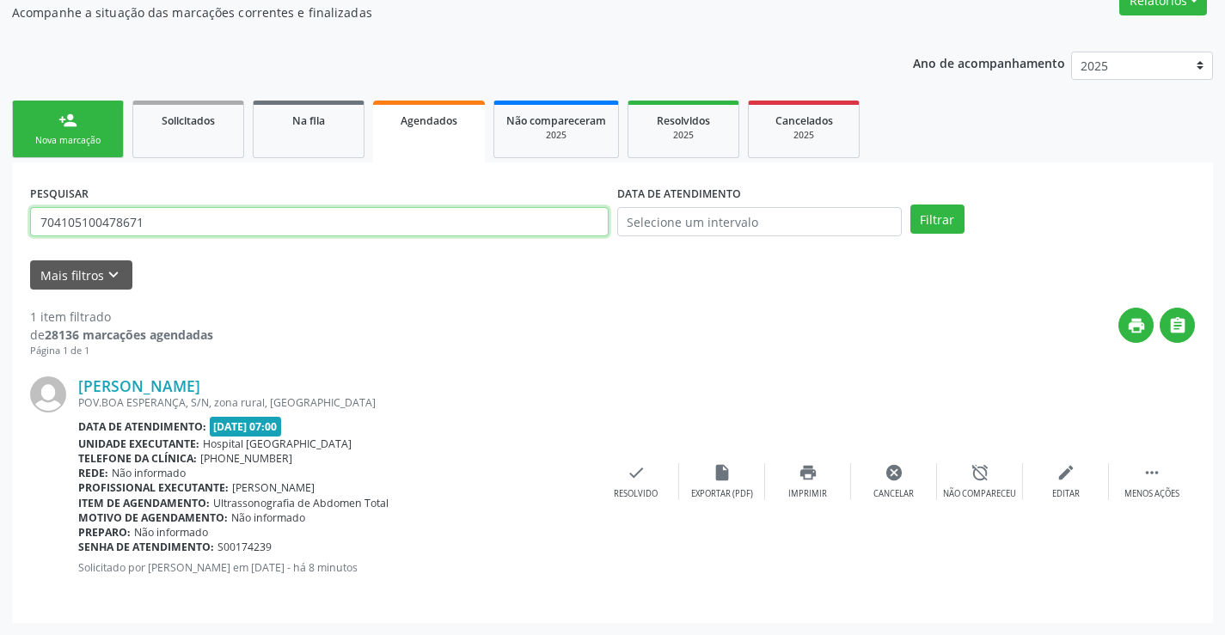
click at [357, 230] on input "704105100478671" at bounding box center [319, 221] width 579 height 29
click at [358, 227] on input "704105100478671" at bounding box center [319, 221] width 579 height 29
click at [357, 217] on input "704105100478671" at bounding box center [319, 221] width 579 height 29
type input "70410510047867fernando [PERSON_NAME] dos s"
click at [559, 223] on input "70410510047867fernando [PERSON_NAME] dos s" at bounding box center [319, 221] width 579 height 29
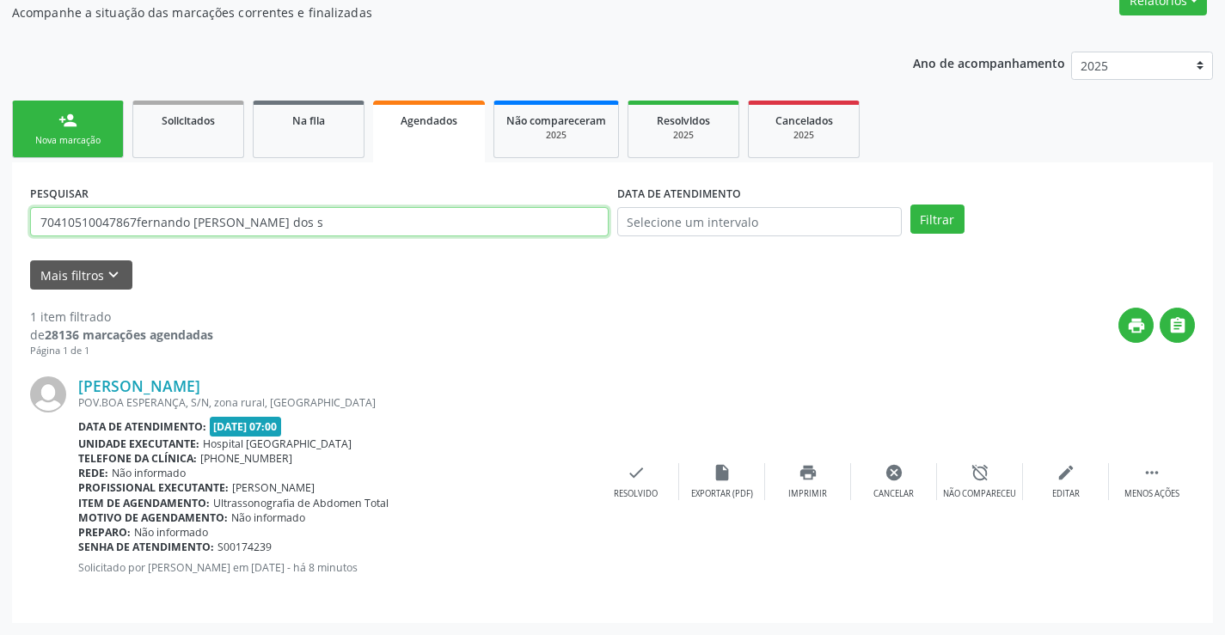
drag, startPoint x: 559, startPoint y: 223, endPoint x: 555, endPoint y: 207, distance: 15.9
click at [555, 208] on input "70410510047867fernando [PERSON_NAME] dos s" at bounding box center [319, 221] width 579 height 29
click at [555, 207] on input "70410510047867fernando [PERSON_NAME] dos s" at bounding box center [319, 221] width 579 height 29
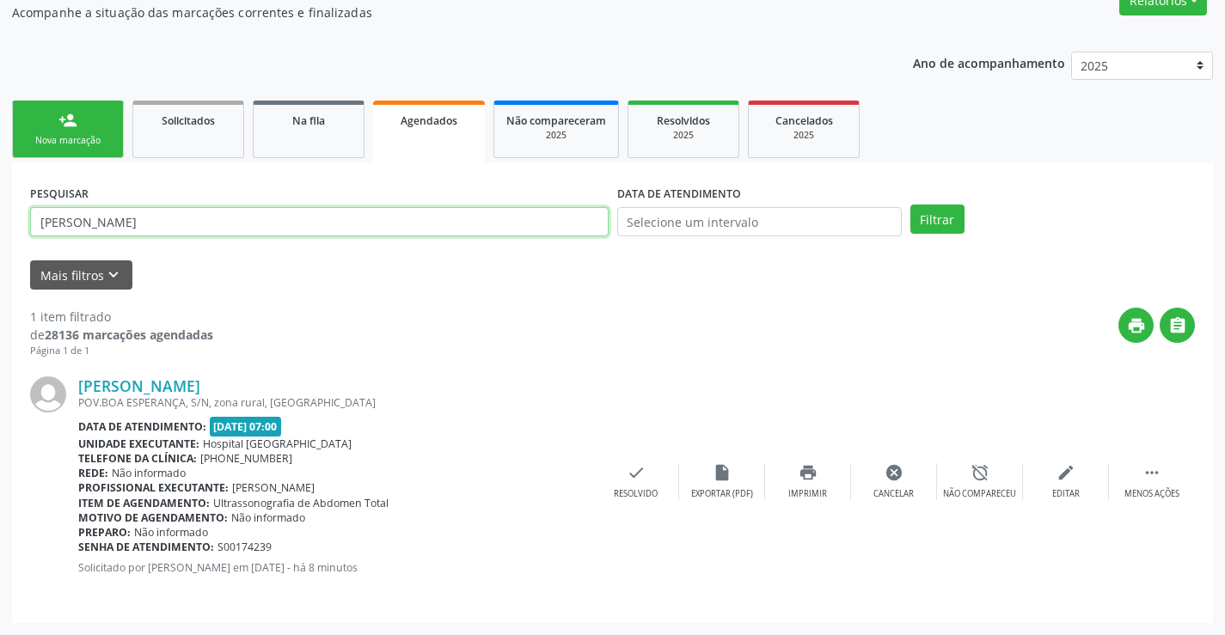
type input "[PERSON_NAME]"
click at [910, 205] on button "Filtrar" at bounding box center [937, 219] width 54 height 29
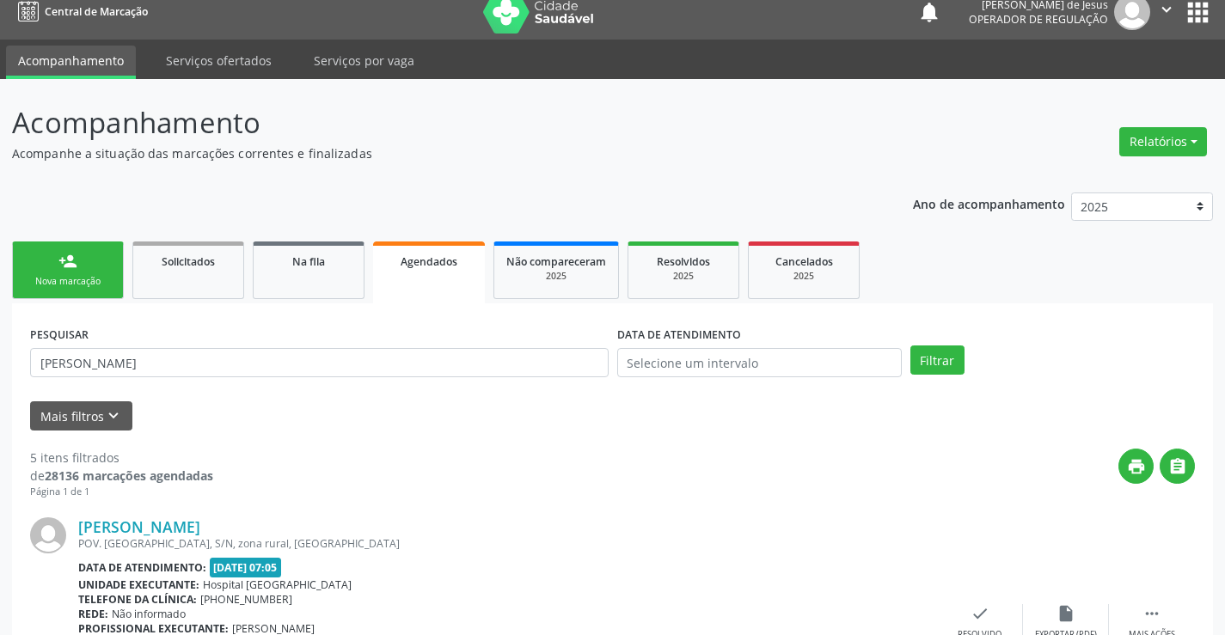
scroll to position [0, 0]
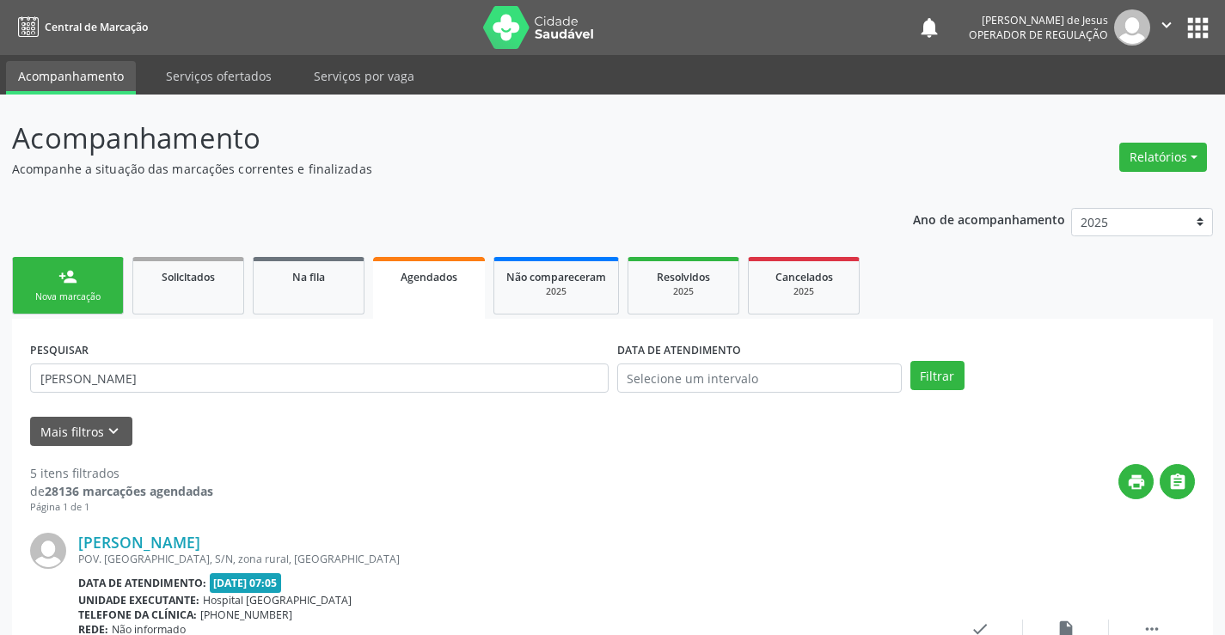
click at [248, 358] on div "PESQUISAR [PERSON_NAME]" at bounding box center [319, 370] width 587 height 67
click at [249, 374] on input "[PERSON_NAME]" at bounding box center [319, 378] width 579 height 29
click at [248, 397] on div "PESQUISAR [PERSON_NAME]" at bounding box center [319, 370] width 587 height 67
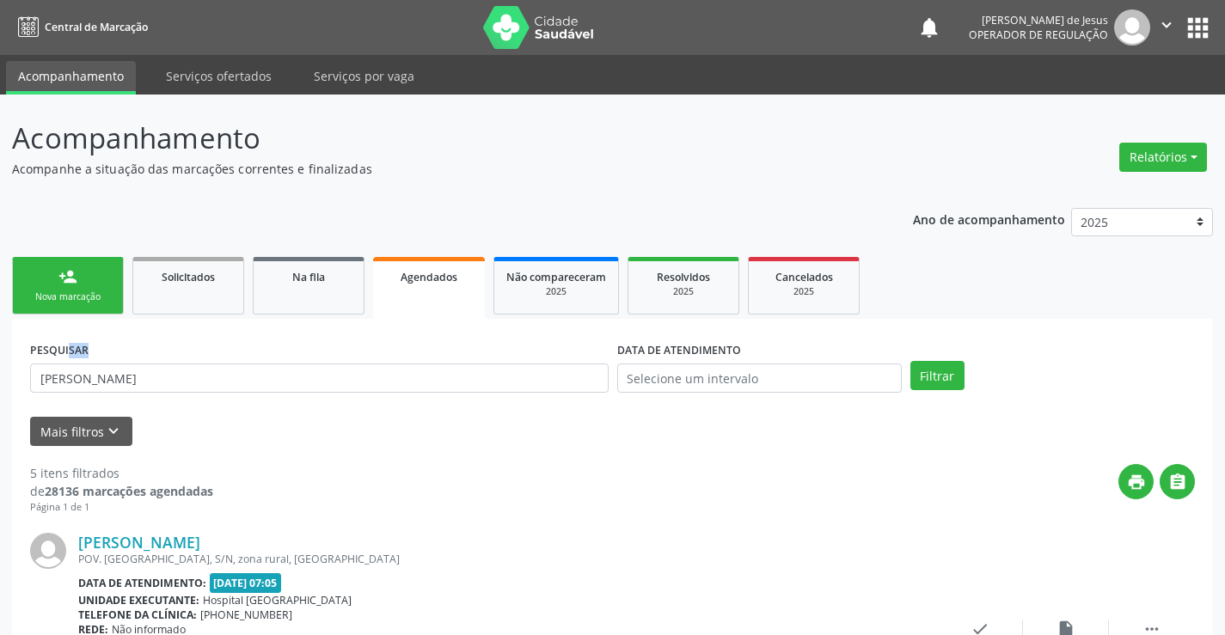
drag, startPoint x: 248, startPoint y: 397, endPoint x: 248, endPoint y: 354, distance: 43.0
click at [248, 376] on div "PESQUISAR [PERSON_NAME]" at bounding box center [319, 370] width 587 height 67
click at [248, 354] on div "PESQUISAR [PERSON_NAME]" at bounding box center [319, 370] width 587 height 67
drag, startPoint x: 248, startPoint y: 364, endPoint x: 248, endPoint y: 373, distance: 8.6
click at [248, 373] on input "[PERSON_NAME]" at bounding box center [319, 378] width 579 height 29
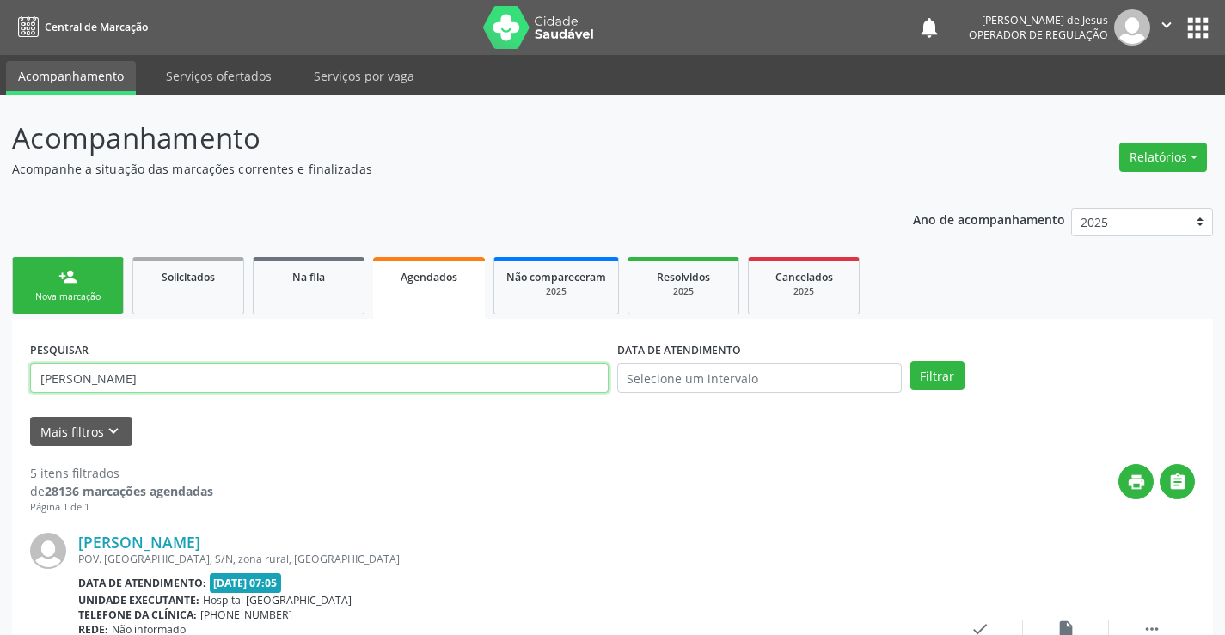
click at [250, 374] on input "[PERSON_NAME]" at bounding box center [319, 378] width 579 height 29
click at [250, 369] on input "[PERSON_NAME]" at bounding box center [319, 378] width 579 height 29
click at [250, 368] on input "[PERSON_NAME]" at bounding box center [319, 378] width 579 height 29
click at [910, 361] on button "Filtrar" at bounding box center [937, 375] width 54 height 29
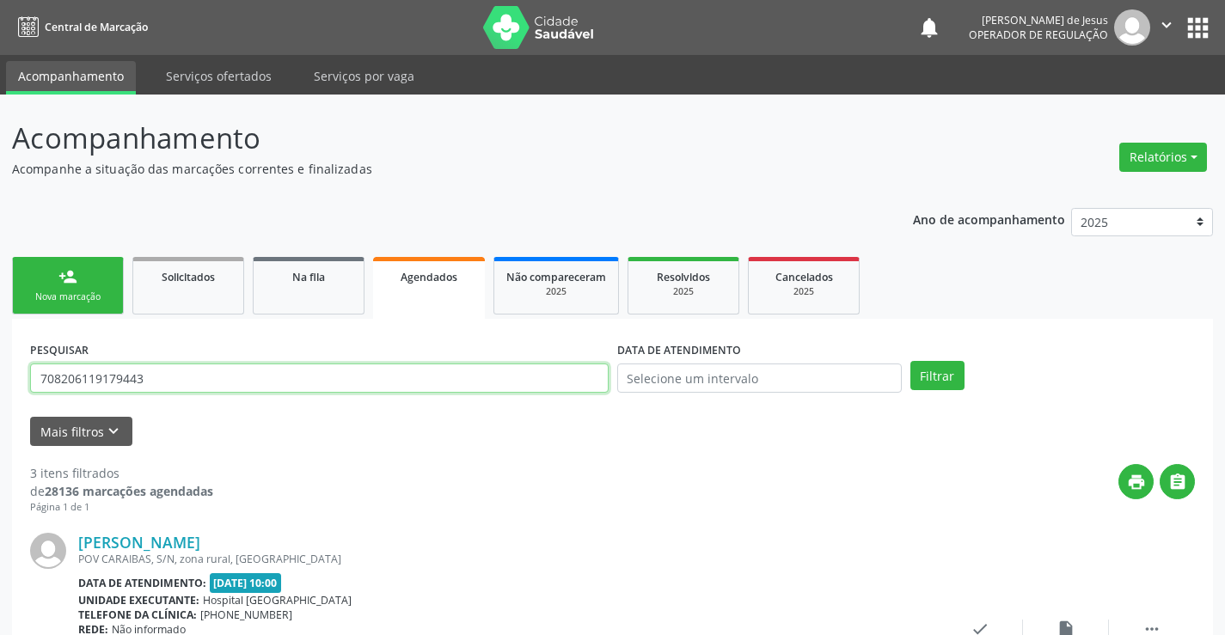
click at [321, 383] on input "708206119179443" at bounding box center [319, 378] width 579 height 29
click at [321, 382] on input "708206119179443" at bounding box center [319, 378] width 579 height 29
click at [321, 381] on input "708206119179443" at bounding box center [319, 378] width 579 height 29
type input "70820611917944dorgival santos"
click at [910, 361] on button "Filtrar" at bounding box center [937, 375] width 54 height 29
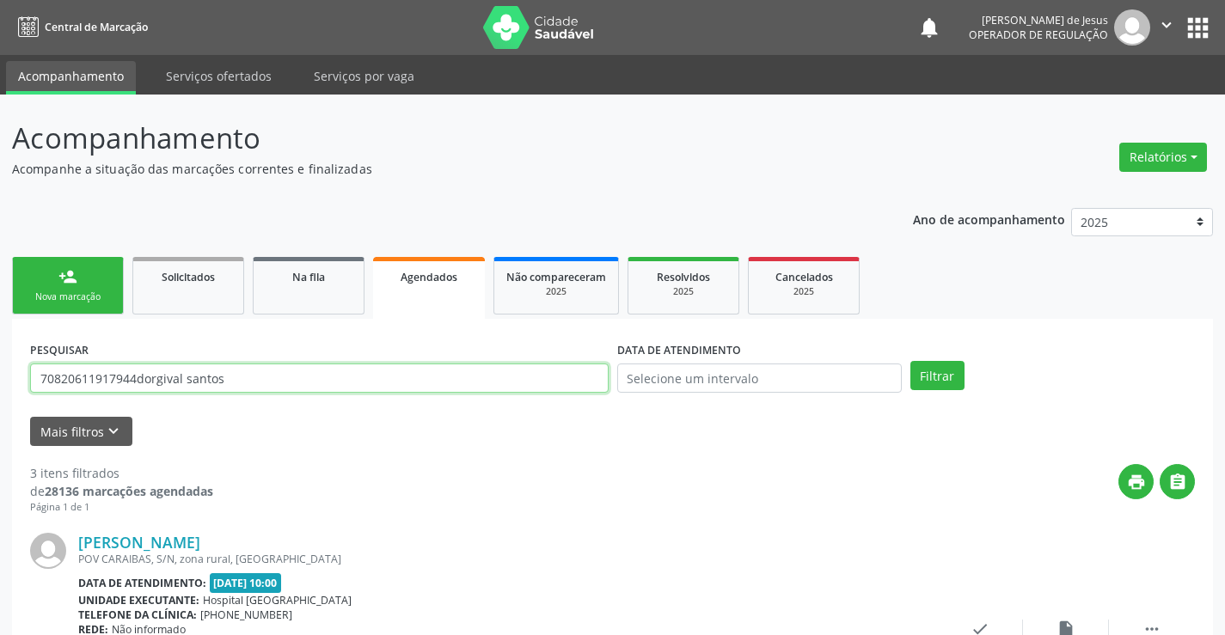
click at [295, 374] on input "70820611917944dorgival santos" at bounding box center [319, 378] width 579 height 29
type input "dorgival dos santos"
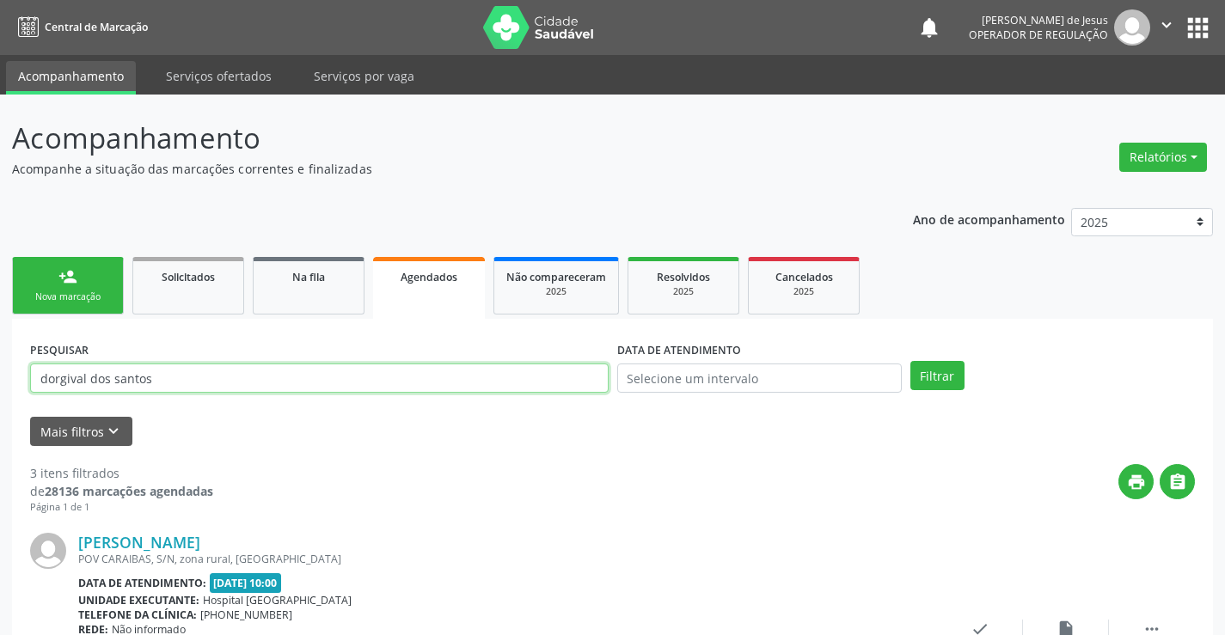
click at [910, 361] on button "Filtrar" at bounding box center [937, 375] width 54 height 29
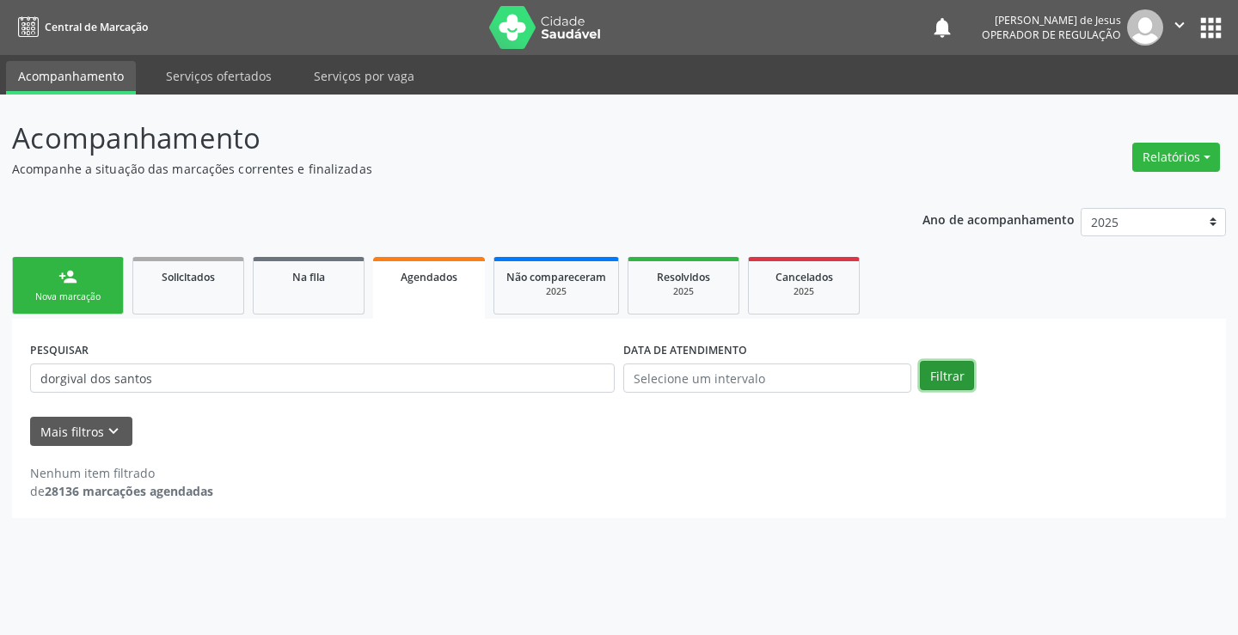
click at [958, 370] on button "Filtrar" at bounding box center [947, 375] width 54 height 29
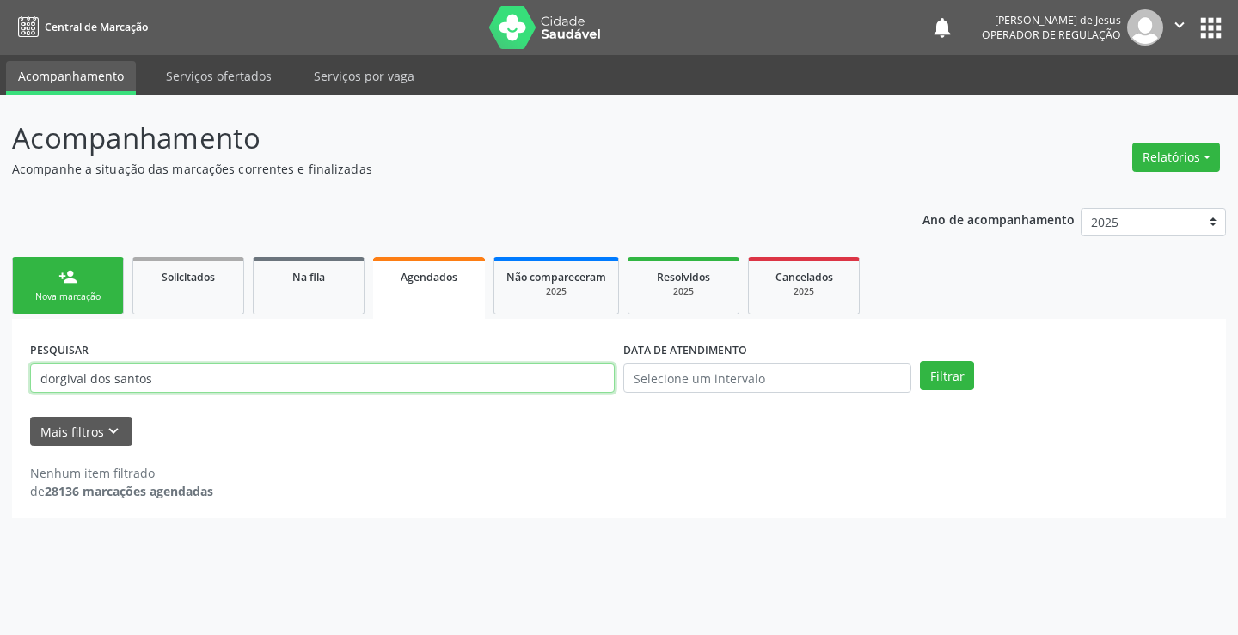
click at [516, 373] on input "dorgival dos santos" at bounding box center [322, 378] width 585 height 29
type input "dorgival dos santos"
click at [920, 361] on button "Filtrar" at bounding box center [947, 375] width 54 height 29
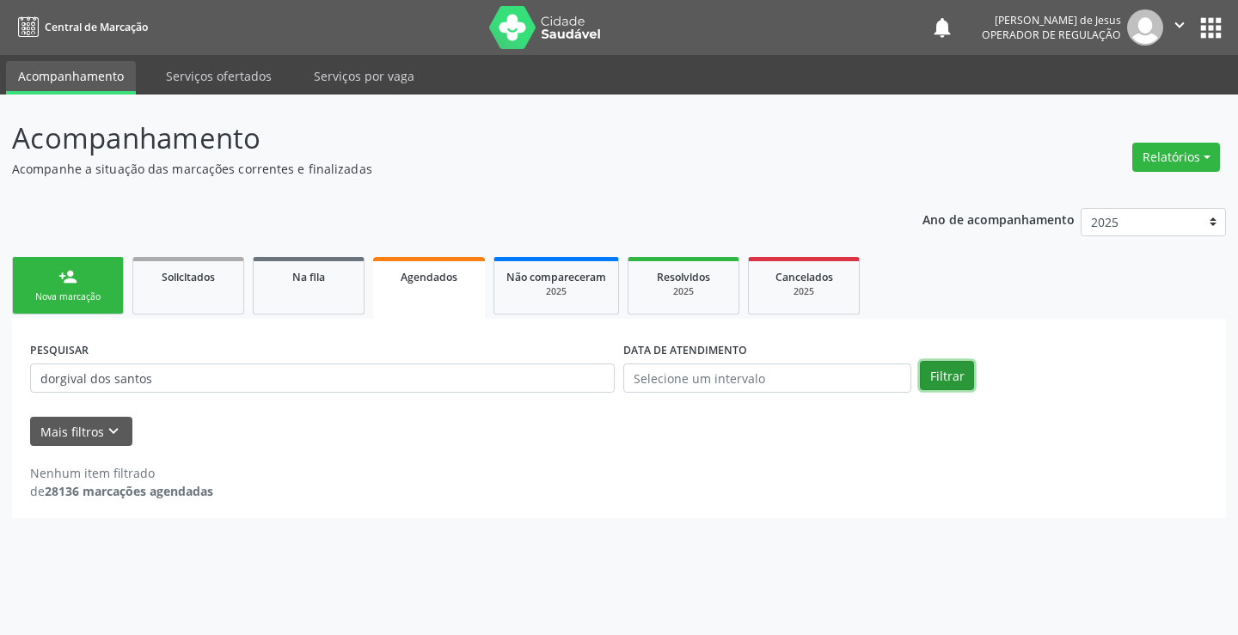
click at [942, 377] on button "Filtrar" at bounding box center [947, 375] width 54 height 29
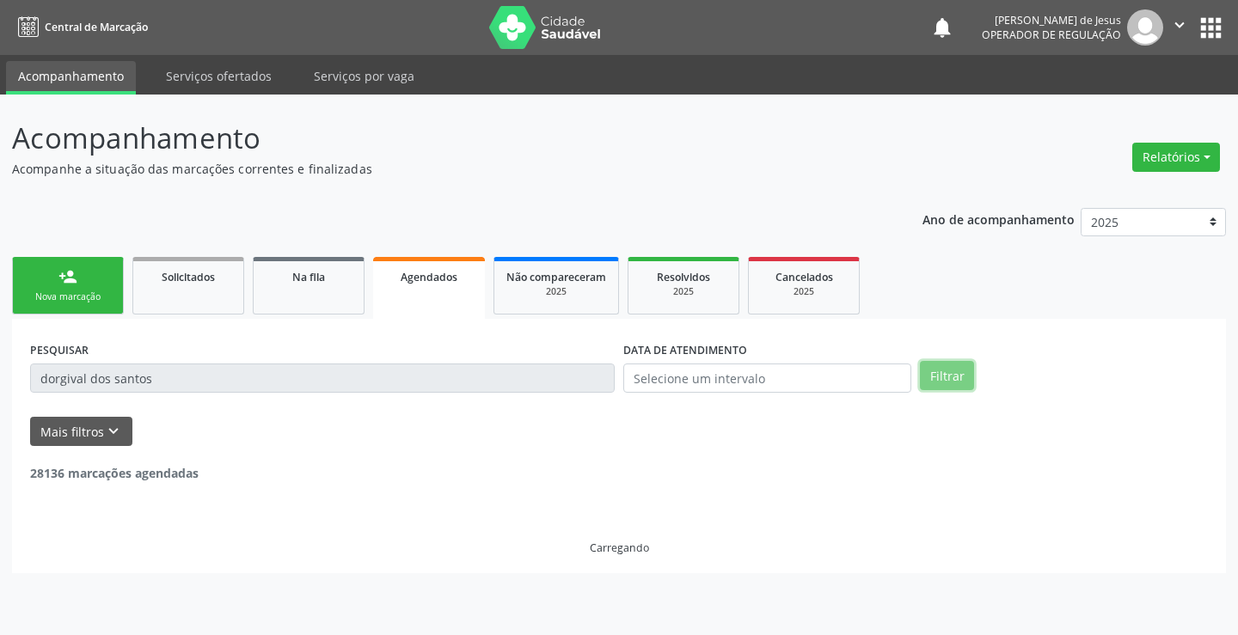
click at [942, 377] on button "Filtrar" at bounding box center [947, 375] width 54 height 29
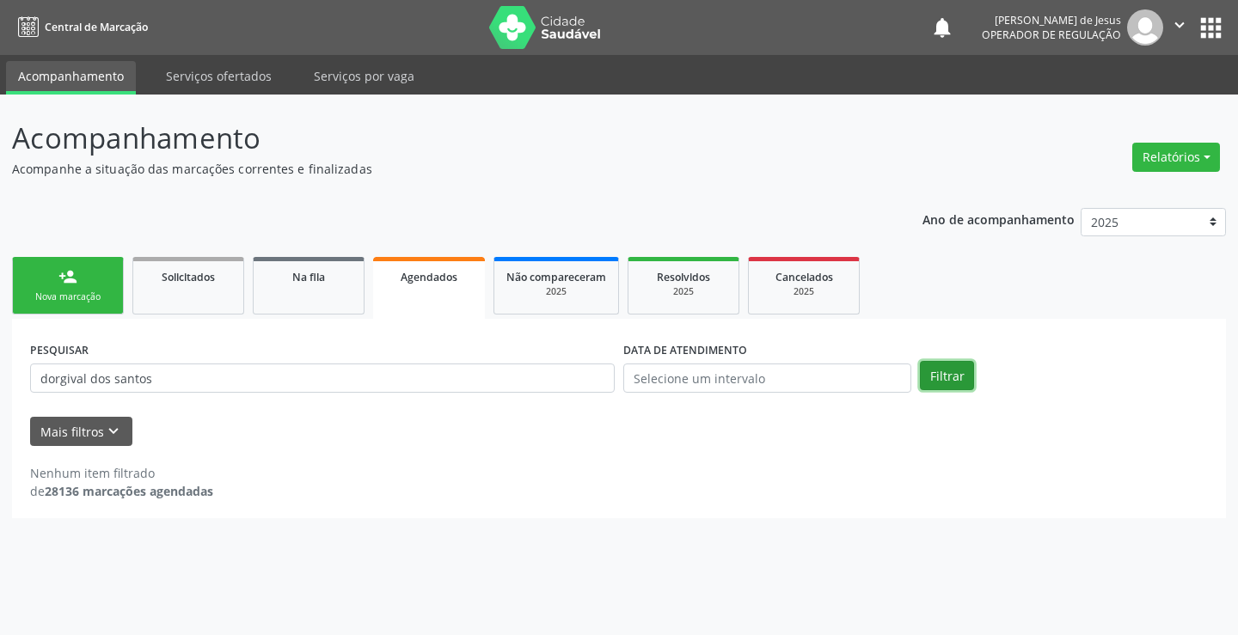
click at [942, 377] on button "Filtrar" at bounding box center [947, 375] width 54 height 29
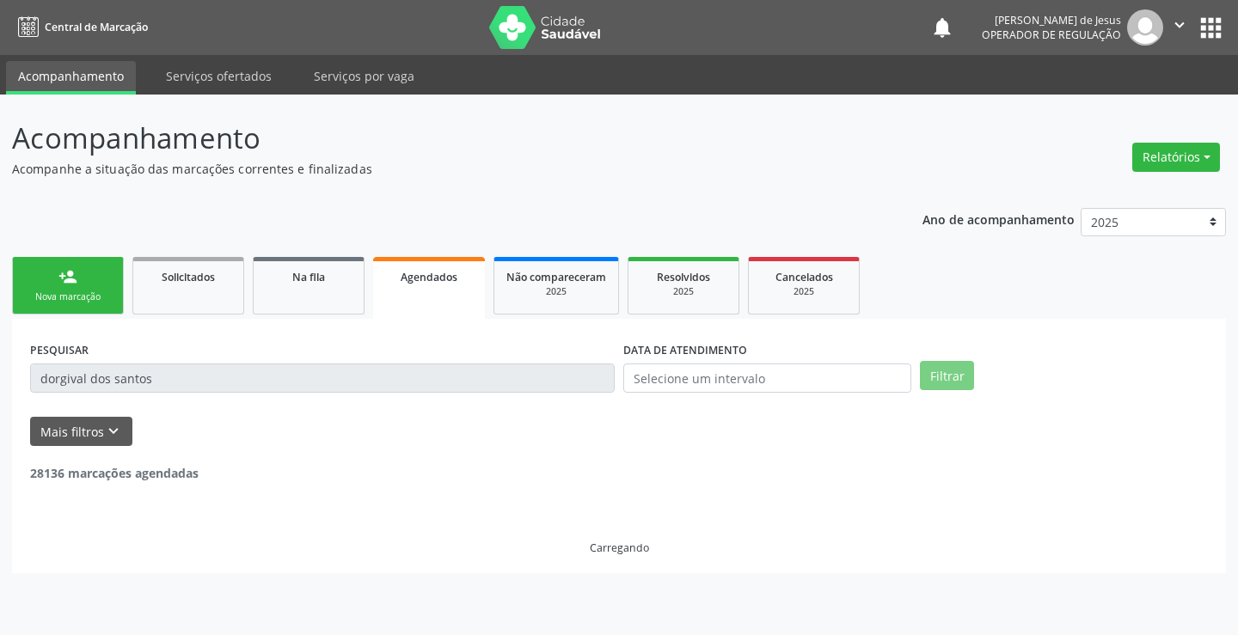
click at [944, 377] on button "Filtrar" at bounding box center [947, 375] width 54 height 29
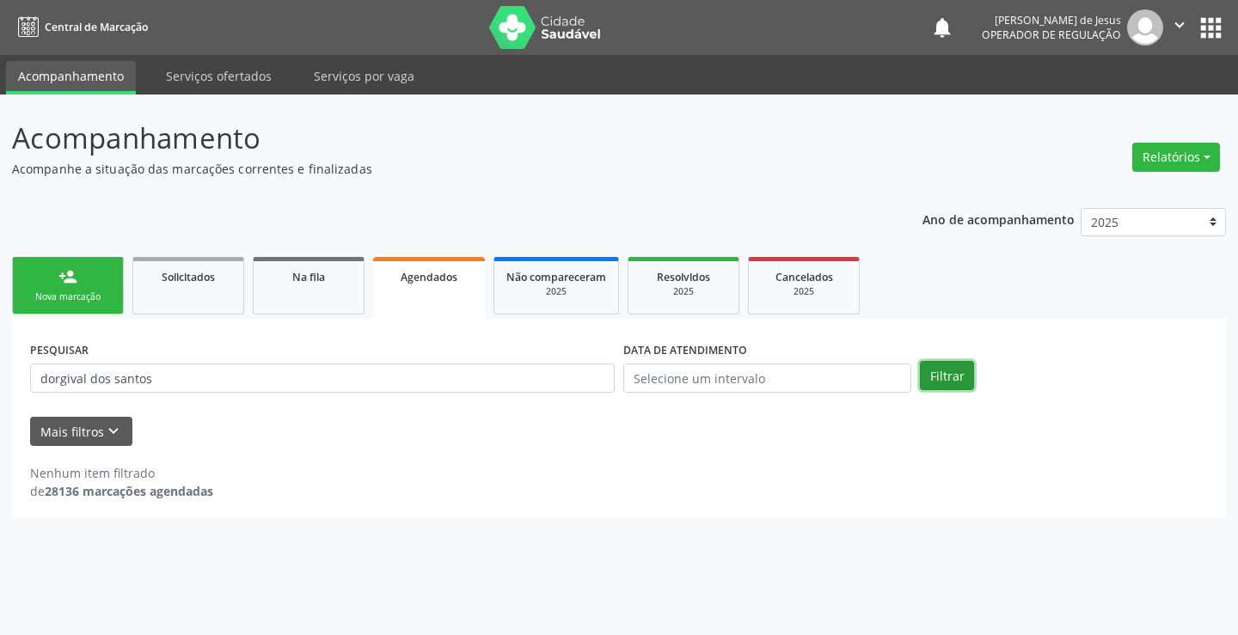
click at [944, 377] on button "Filtrar" at bounding box center [947, 375] width 54 height 29
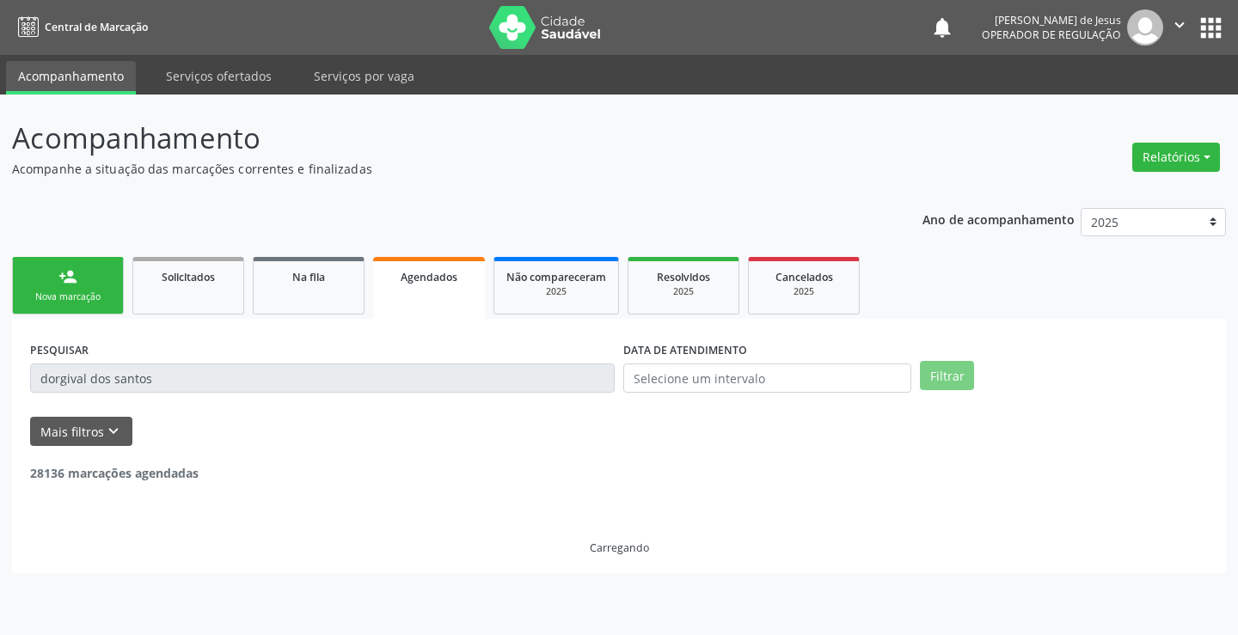
click at [944, 377] on button "Filtrar" at bounding box center [947, 375] width 54 height 29
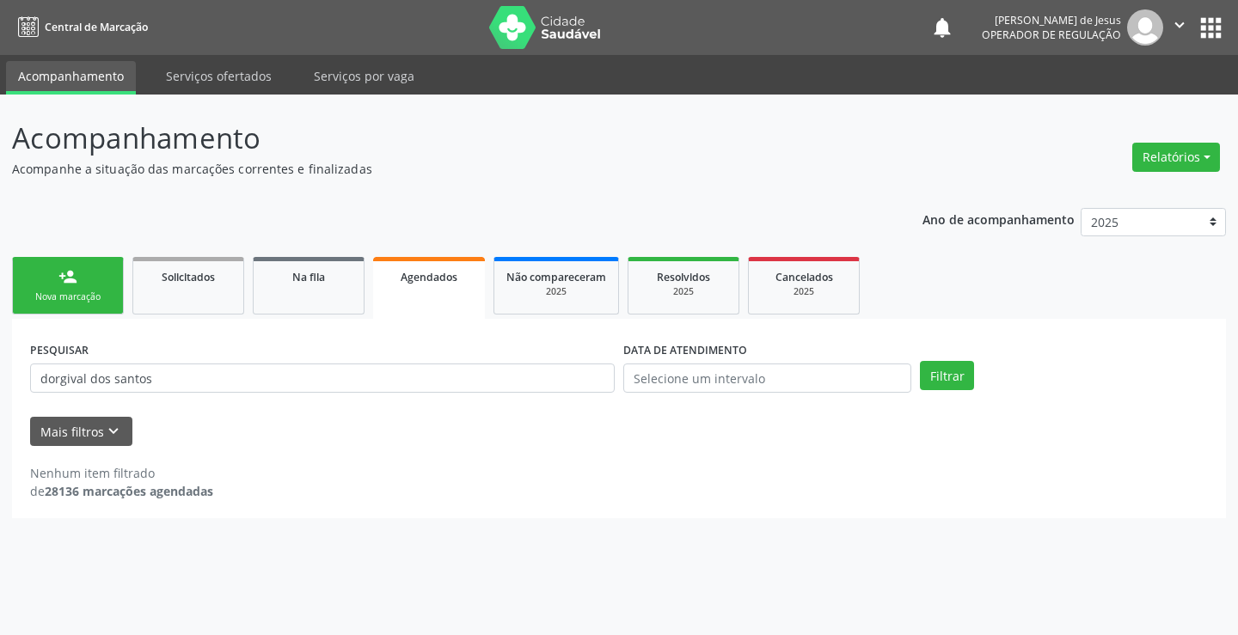
click at [414, 298] on link "Agendados" at bounding box center [429, 288] width 112 height 62
click at [959, 375] on button "Filtrar" at bounding box center [947, 375] width 54 height 29
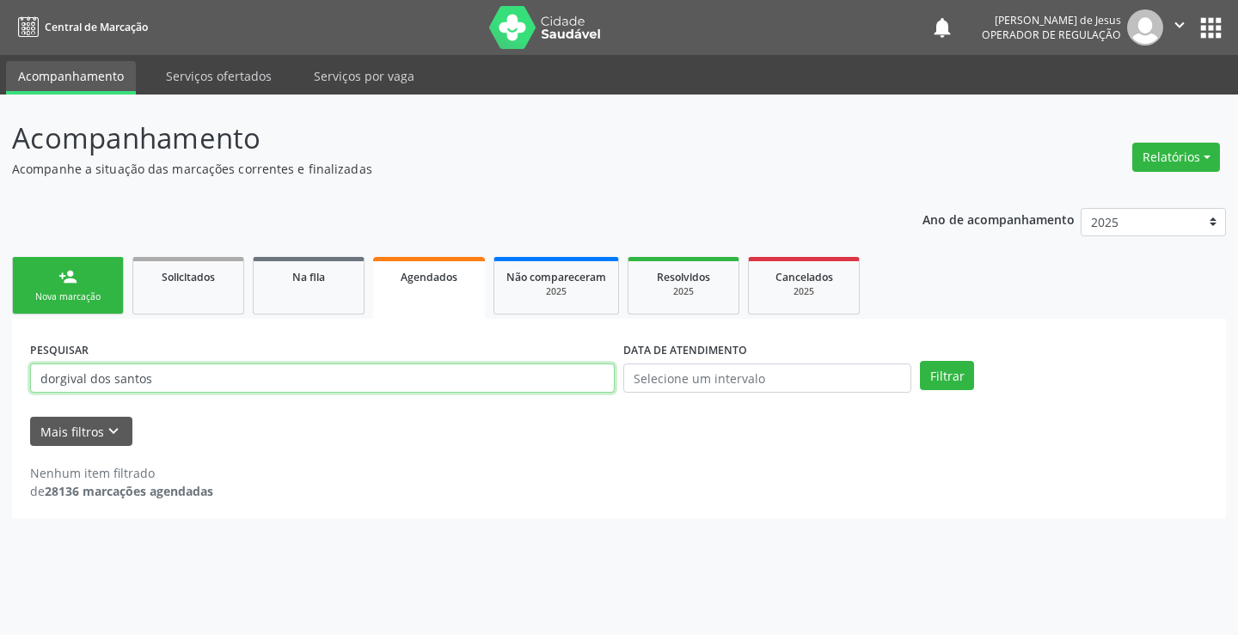
click at [342, 382] on input "dorgival dos santos" at bounding box center [322, 378] width 585 height 29
click at [348, 389] on input "dorgival dos santos" at bounding box center [322, 378] width 585 height 29
click at [550, 377] on input "dorgival dos santos" at bounding box center [322, 378] width 585 height 29
drag, startPoint x: 550, startPoint y: 377, endPoint x: 529, endPoint y: 366, distance: 23.8
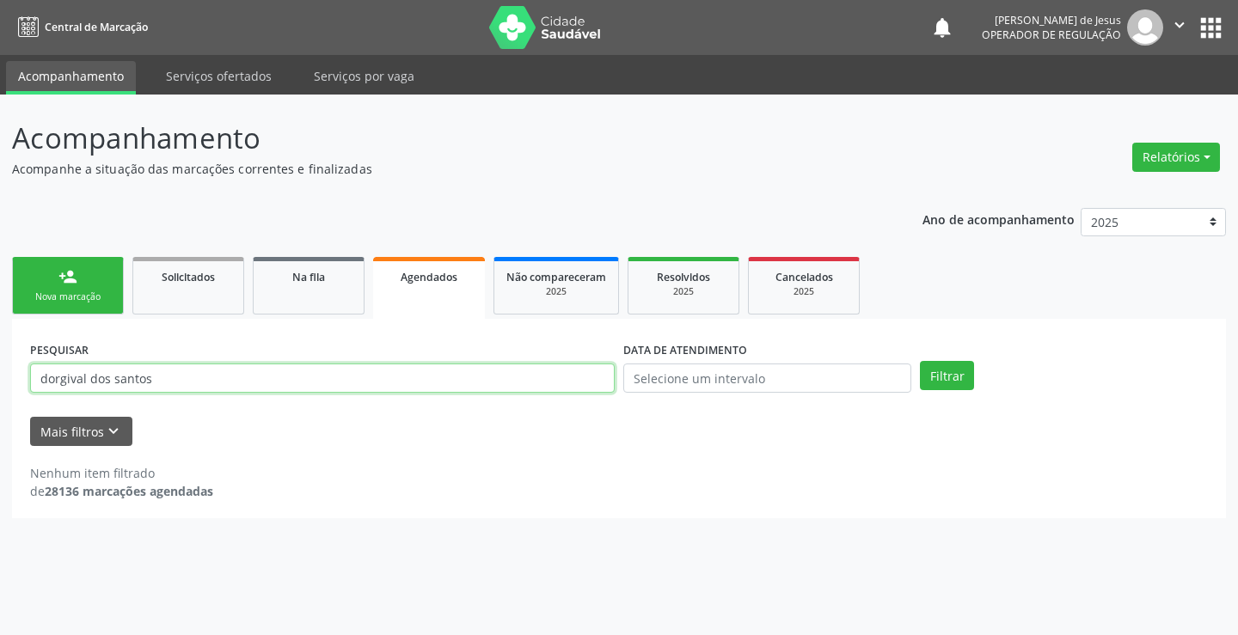
click at [539, 370] on input "dorgival dos santos" at bounding box center [322, 378] width 585 height 29
click at [528, 366] on input "dorgival dos santos" at bounding box center [322, 378] width 585 height 29
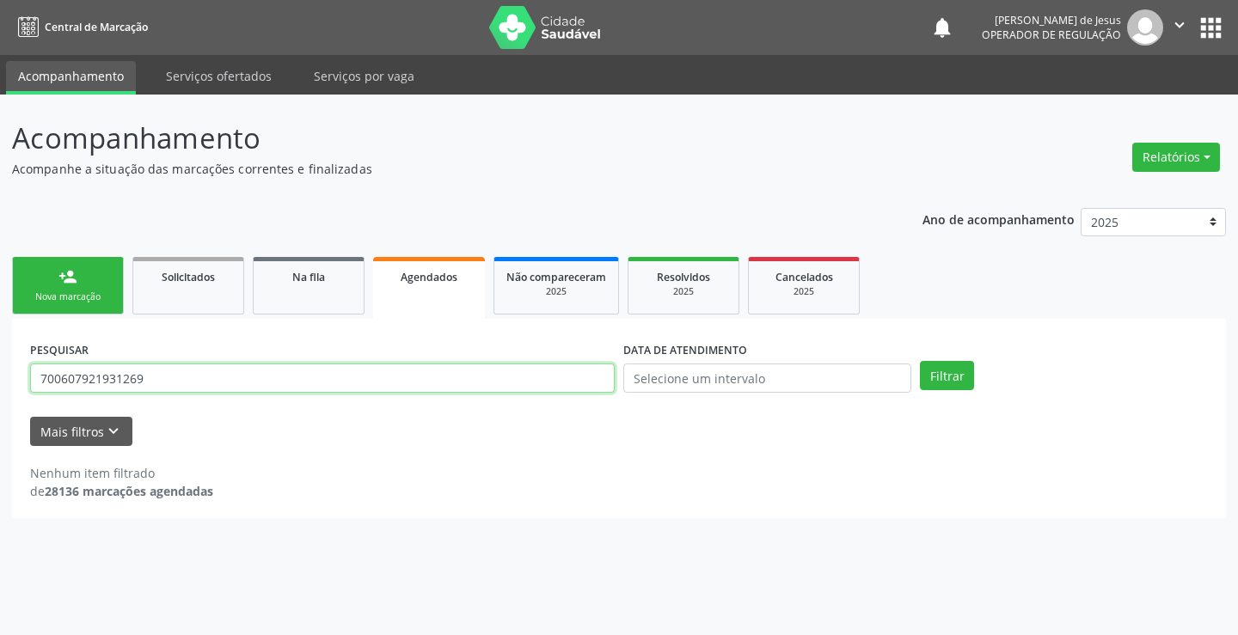
type input "700607921931269"
click at [920, 361] on button "Filtrar" at bounding box center [947, 375] width 54 height 29
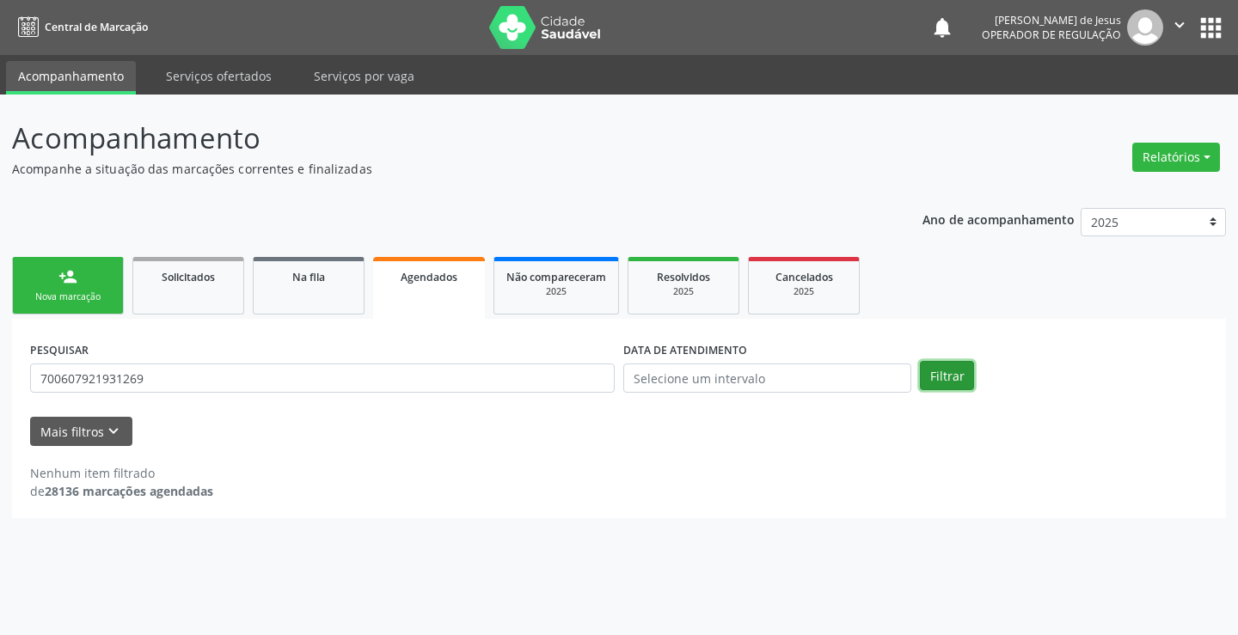
click at [946, 370] on button "Filtrar" at bounding box center [947, 375] width 54 height 29
click at [199, 282] on span "Solicitados" at bounding box center [188, 277] width 53 height 15
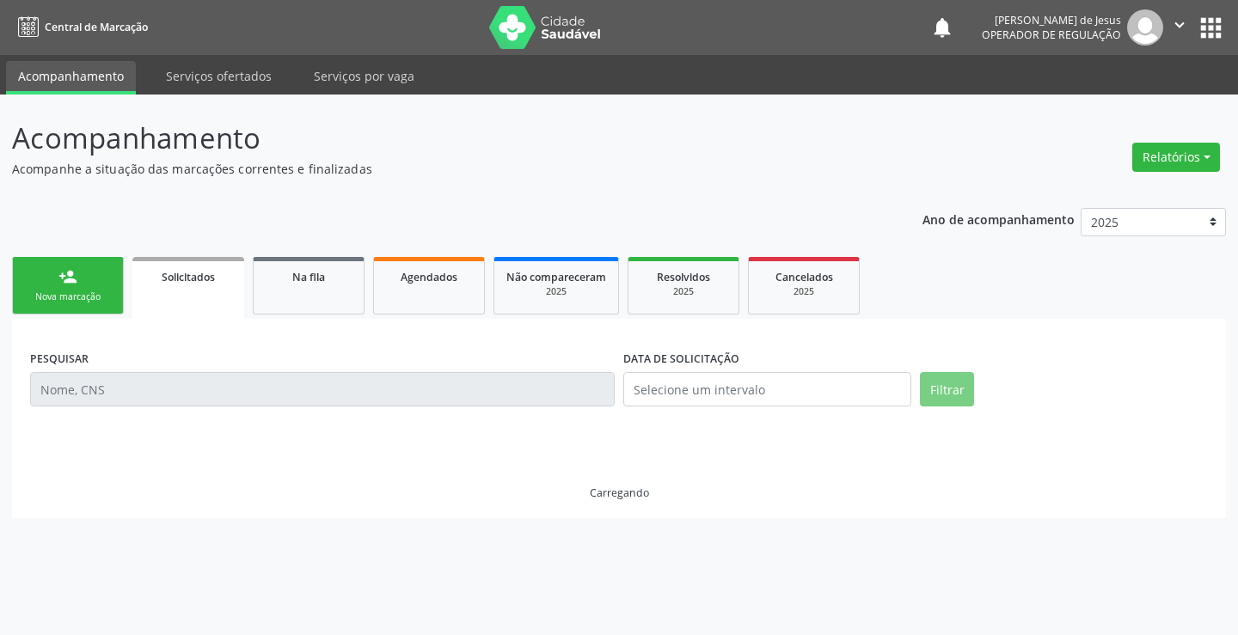
click at [199, 282] on span "Solicitados" at bounding box center [188, 277] width 53 height 15
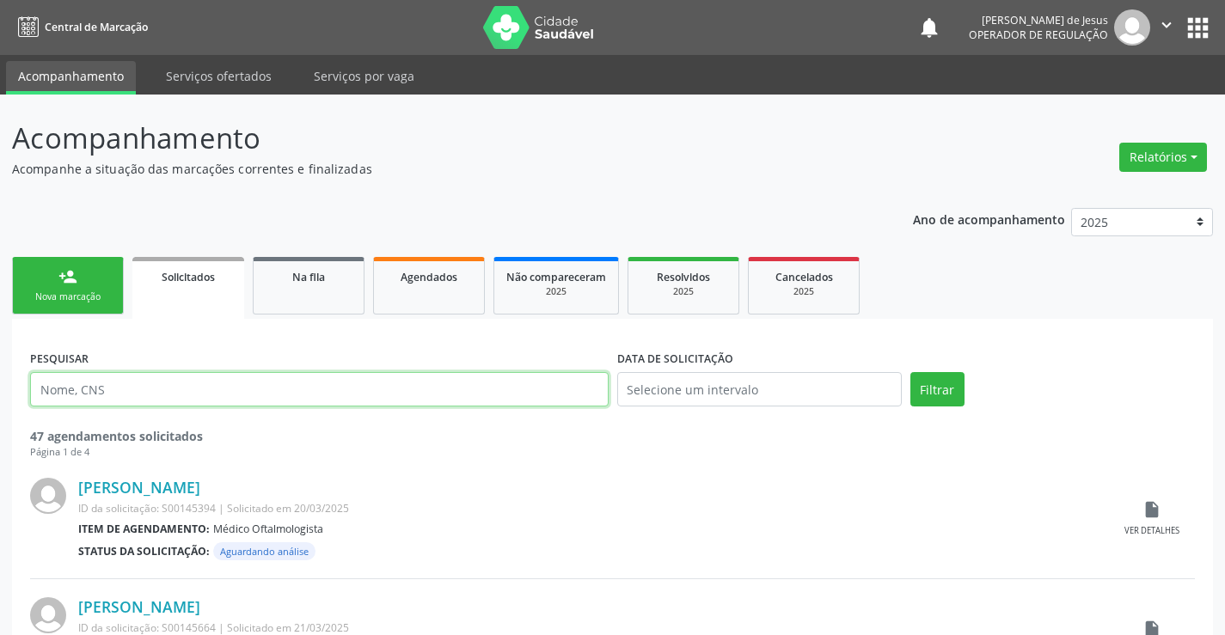
click at [162, 397] on input "text" at bounding box center [319, 389] width 579 height 34
click at [162, 396] on input "text" at bounding box center [319, 389] width 579 height 34
type input "700607921931269"
click at [910, 372] on button "Filtrar" at bounding box center [937, 389] width 54 height 34
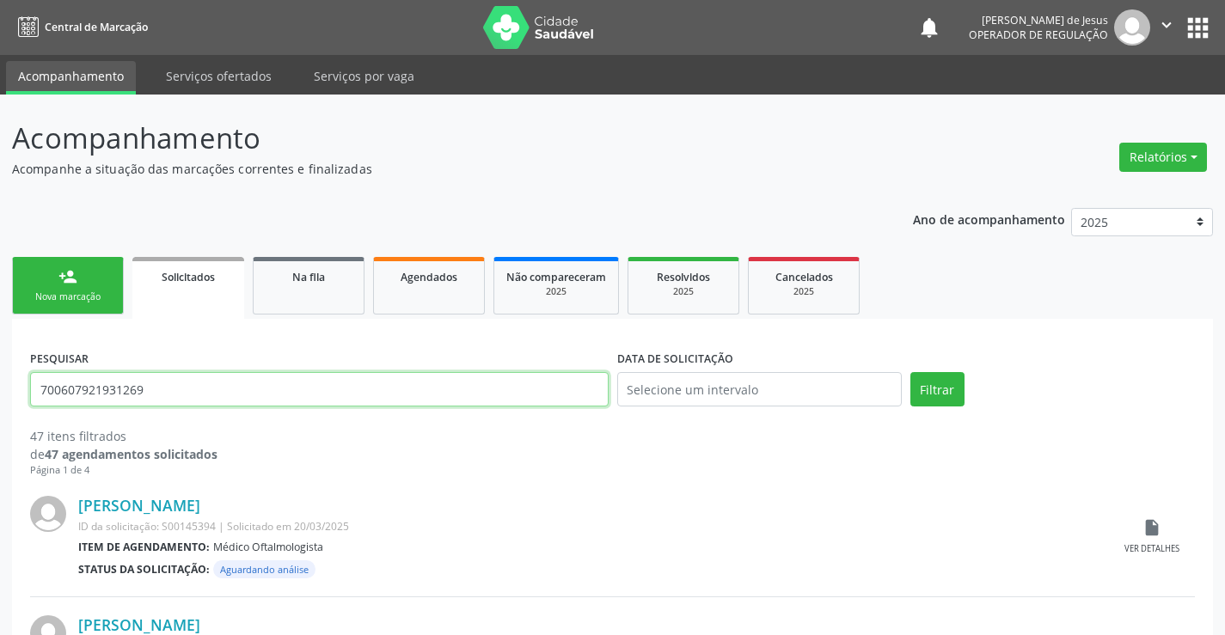
click at [346, 391] on input "700607921931269" at bounding box center [319, 389] width 579 height 34
click at [916, 385] on button "Filtrar" at bounding box center [937, 389] width 54 height 34
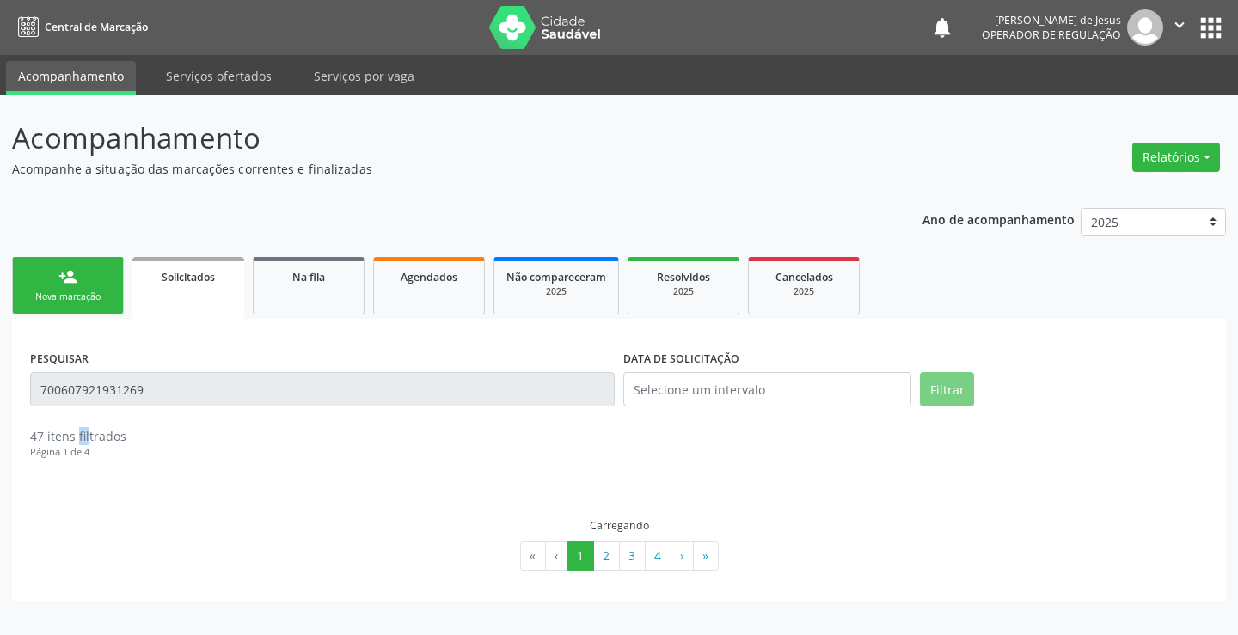
click at [916, 385] on div "Filtrar" at bounding box center [1063, 395] width 297 height 46
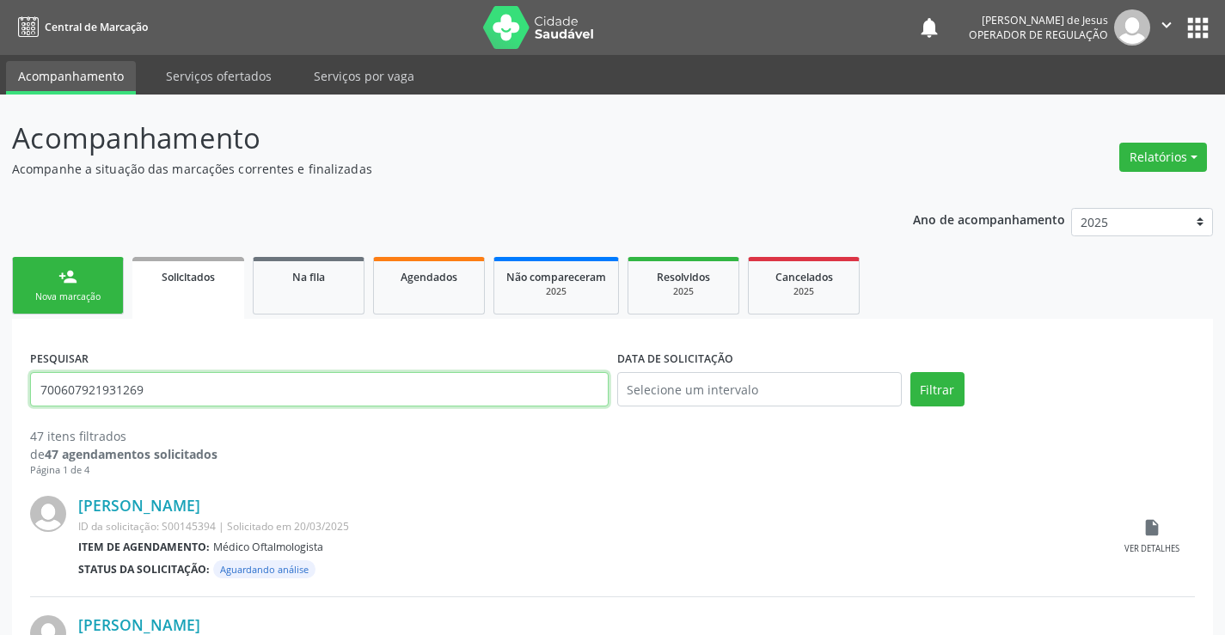
click at [381, 399] on input "700607921931269" at bounding box center [319, 389] width 579 height 34
type input "[PERSON_NAME]"
click at [910, 372] on button "Filtrar" at bounding box center [937, 389] width 54 height 34
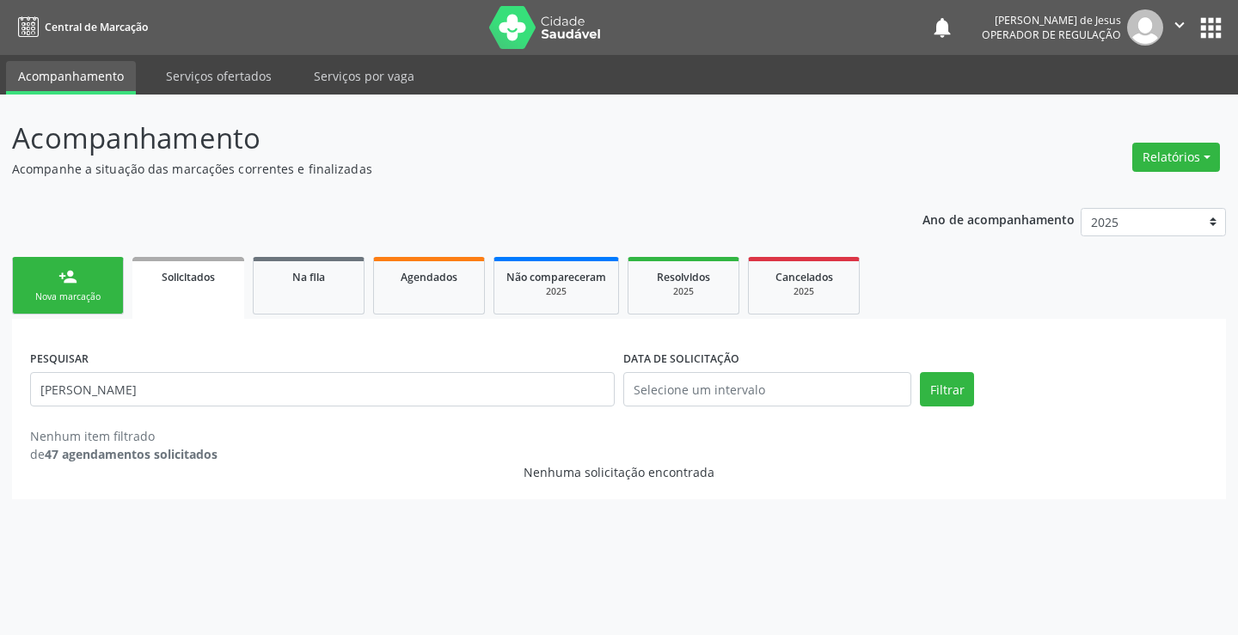
click at [917, 388] on div "Filtrar" at bounding box center [1063, 395] width 297 height 46
click at [925, 395] on button "Filtrar" at bounding box center [947, 389] width 54 height 34
click at [282, 289] on link "Na fila" at bounding box center [309, 286] width 112 height 58
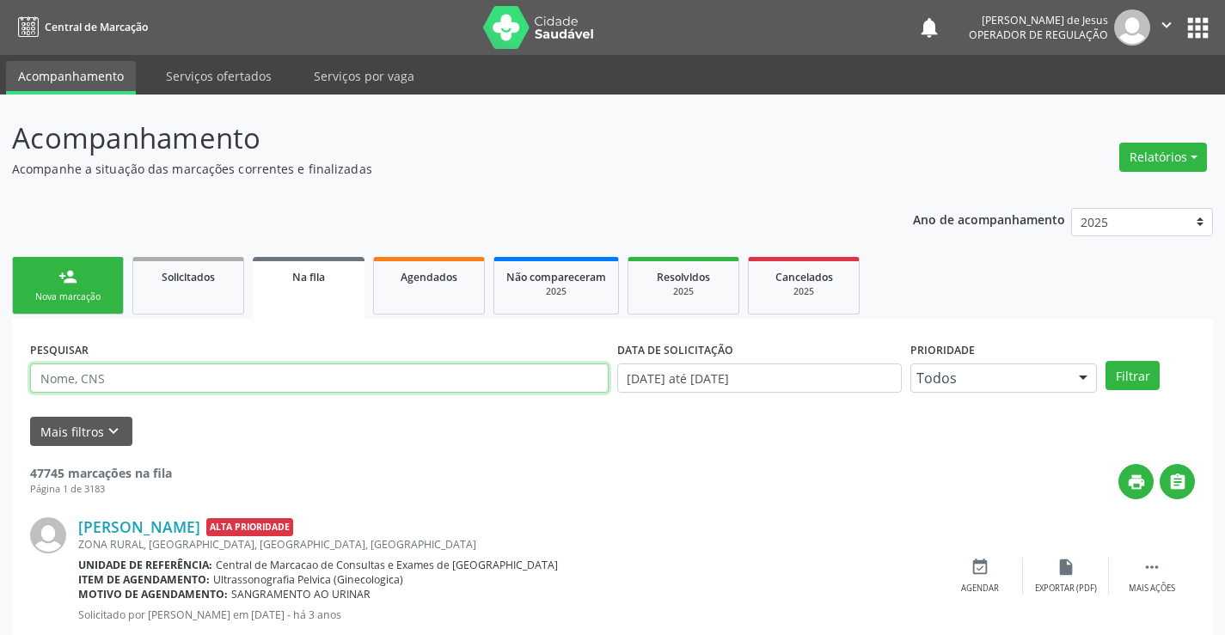
click at [275, 379] on input "text" at bounding box center [319, 378] width 579 height 29
type input "[PERSON_NAME]"
click at [1105, 361] on button "Filtrar" at bounding box center [1132, 375] width 54 height 29
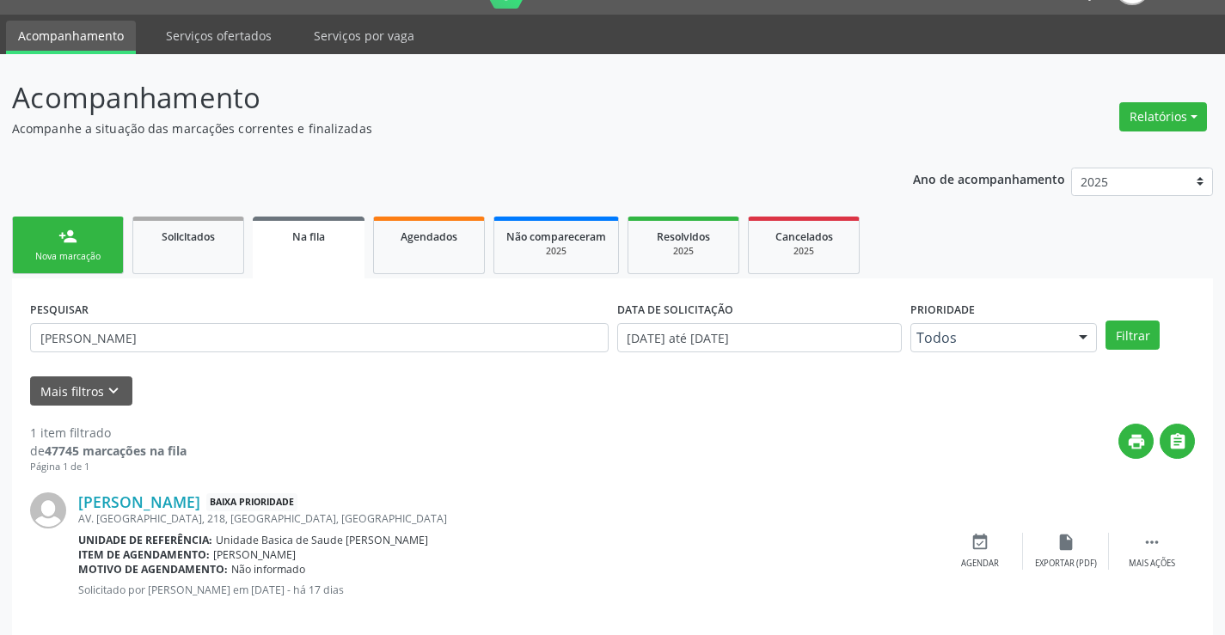
scroll to position [63, 0]
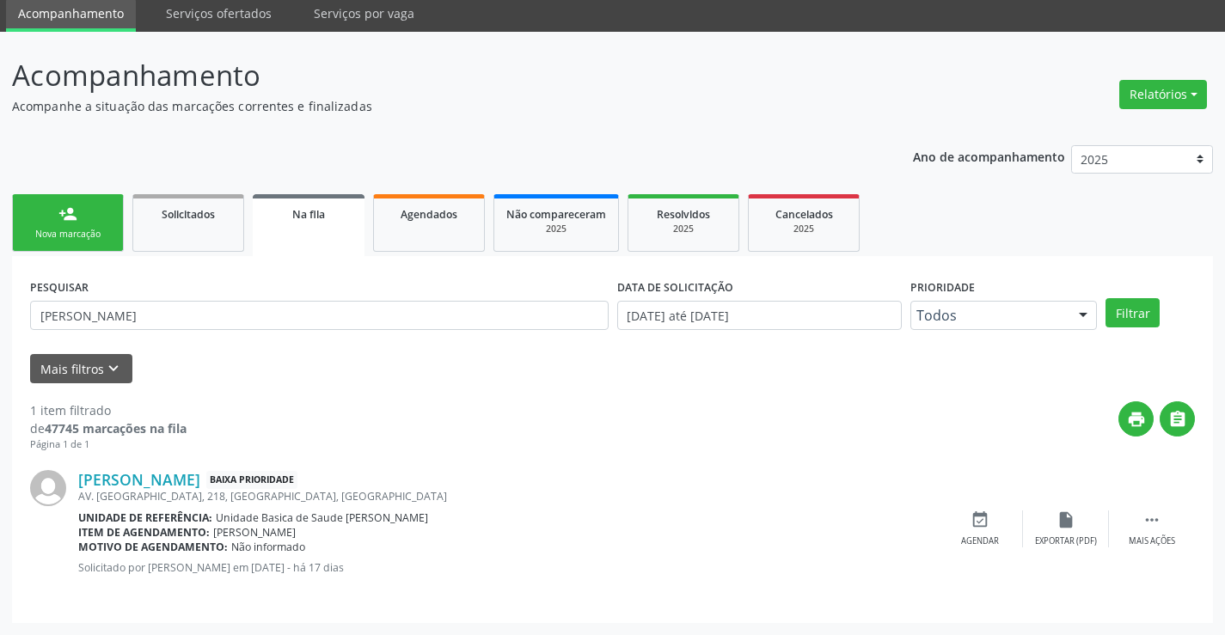
click at [420, 225] on link "Agendados" at bounding box center [429, 223] width 112 height 58
select select "7"
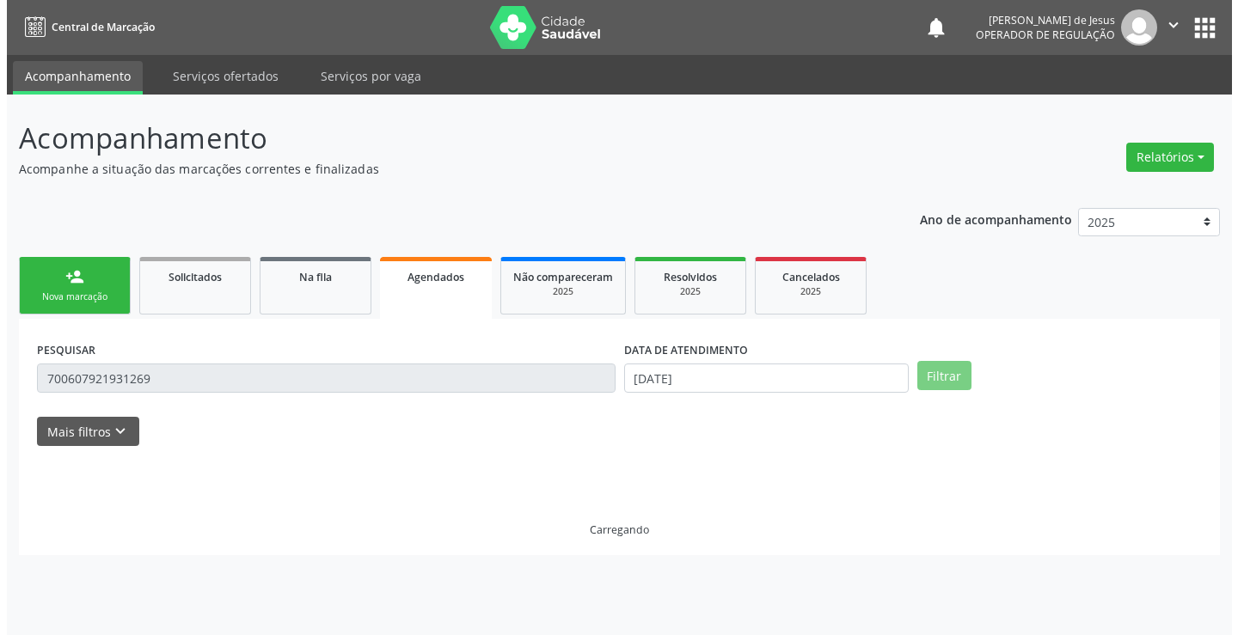
scroll to position [0, 0]
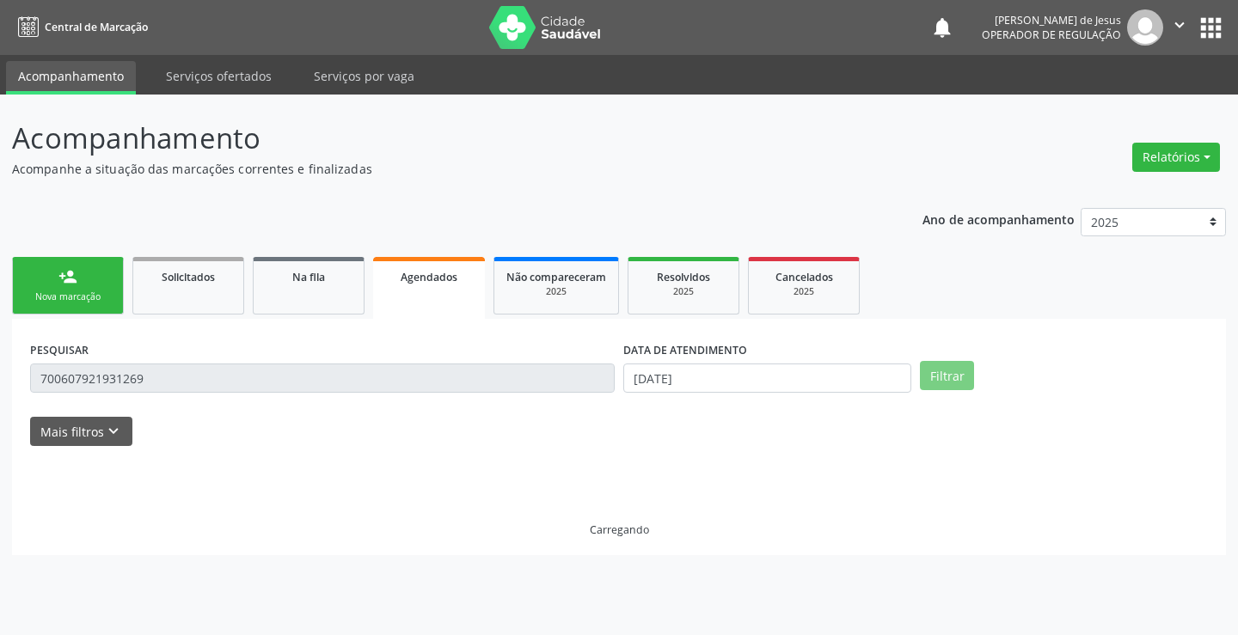
click at [420, 225] on div "Ano de acompanhamento 2025 2024 2023 person_add Nova marcação Solicitados Na fi…" at bounding box center [619, 376] width 1214 height 360
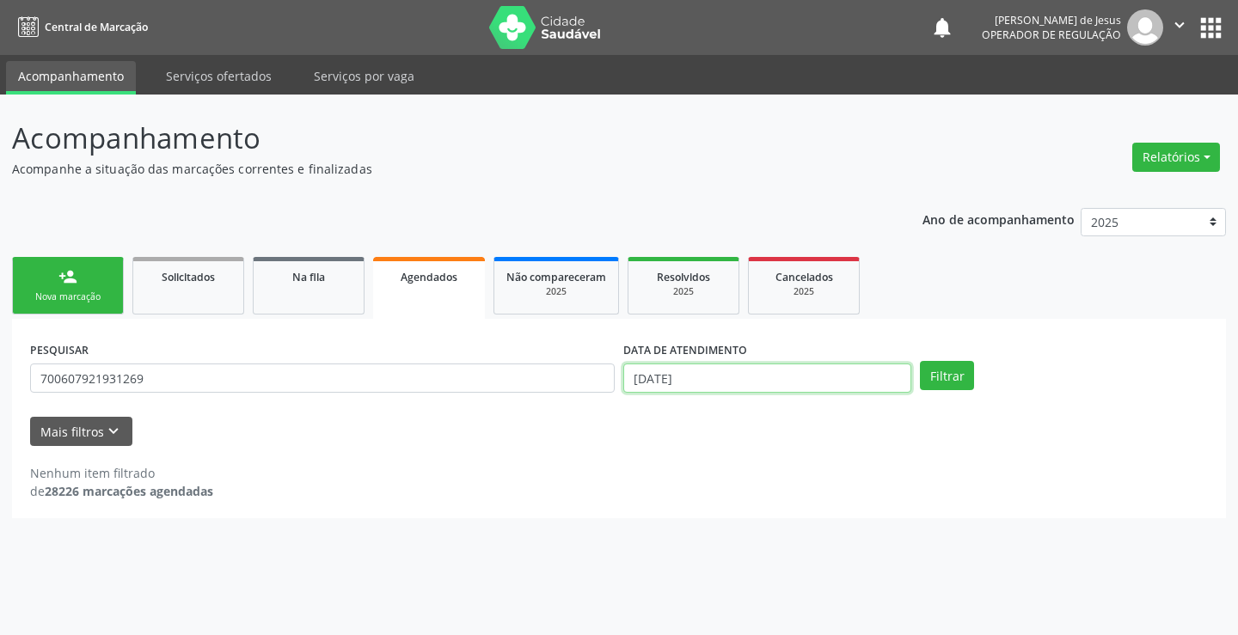
click at [867, 389] on input "[DATE]" at bounding box center [767, 378] width 288 height 29
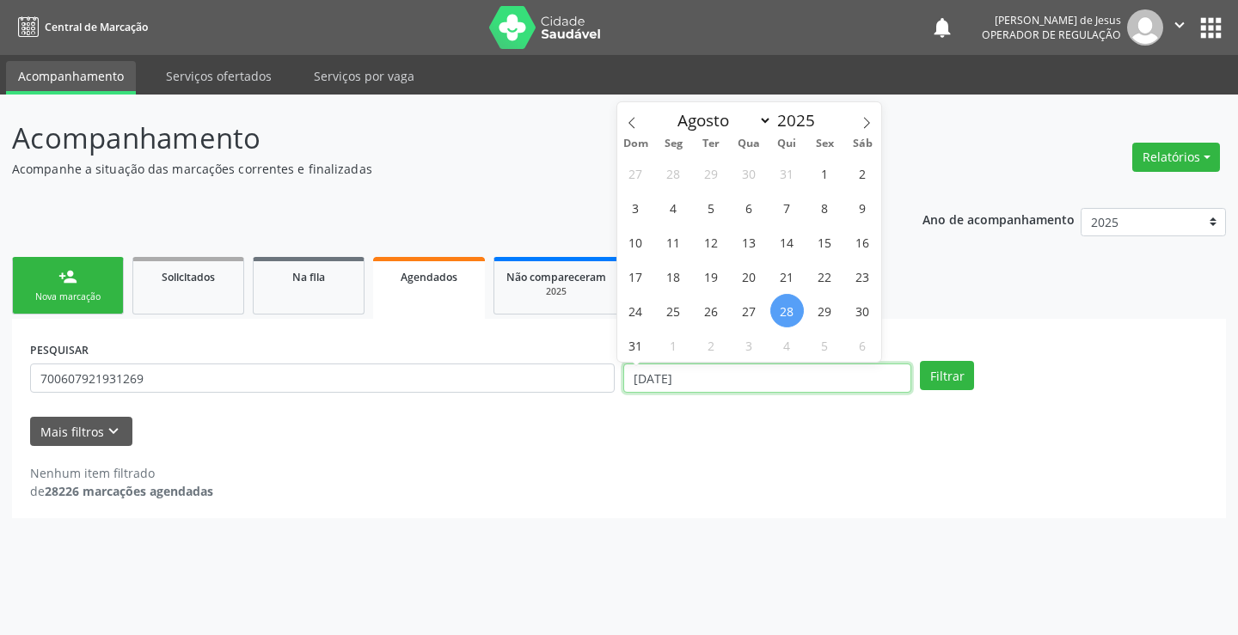
click at [867, 389] on input "[DATE]" at bounding box center [767, 378] width 288 height 29
click at [866, 390] on input "[DATE]" at bounding box center [767, 378] width 288 height 29
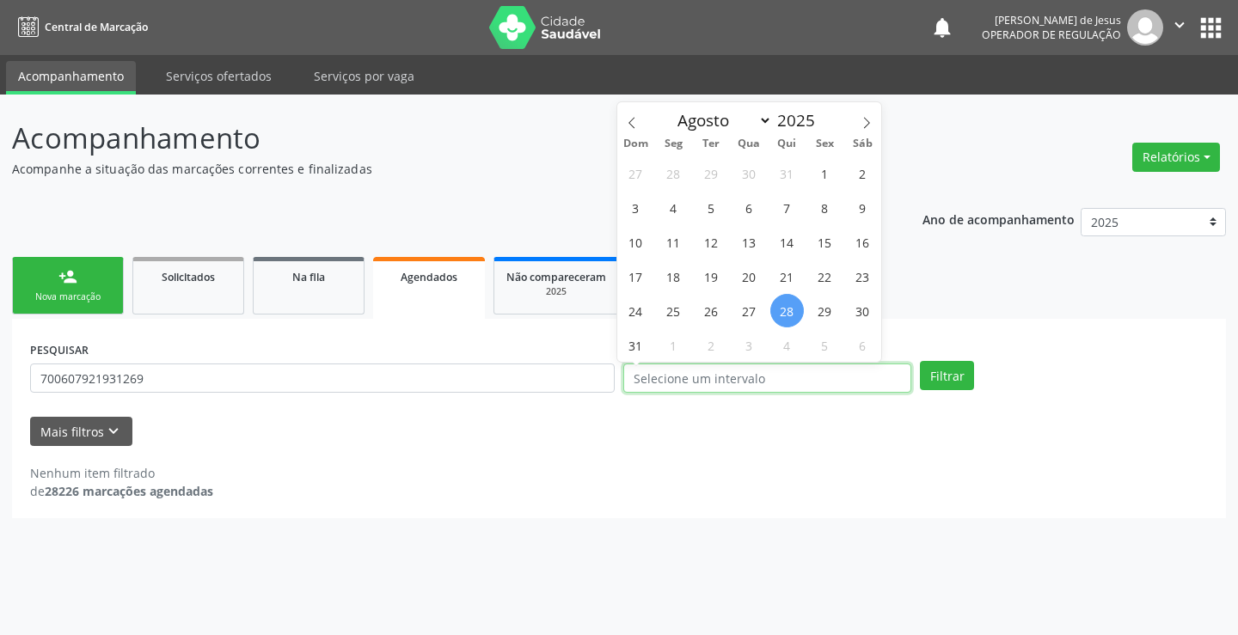
click at [920, 361] on button "Filtrar" at bounding box center [947, 375] width 54 height 29
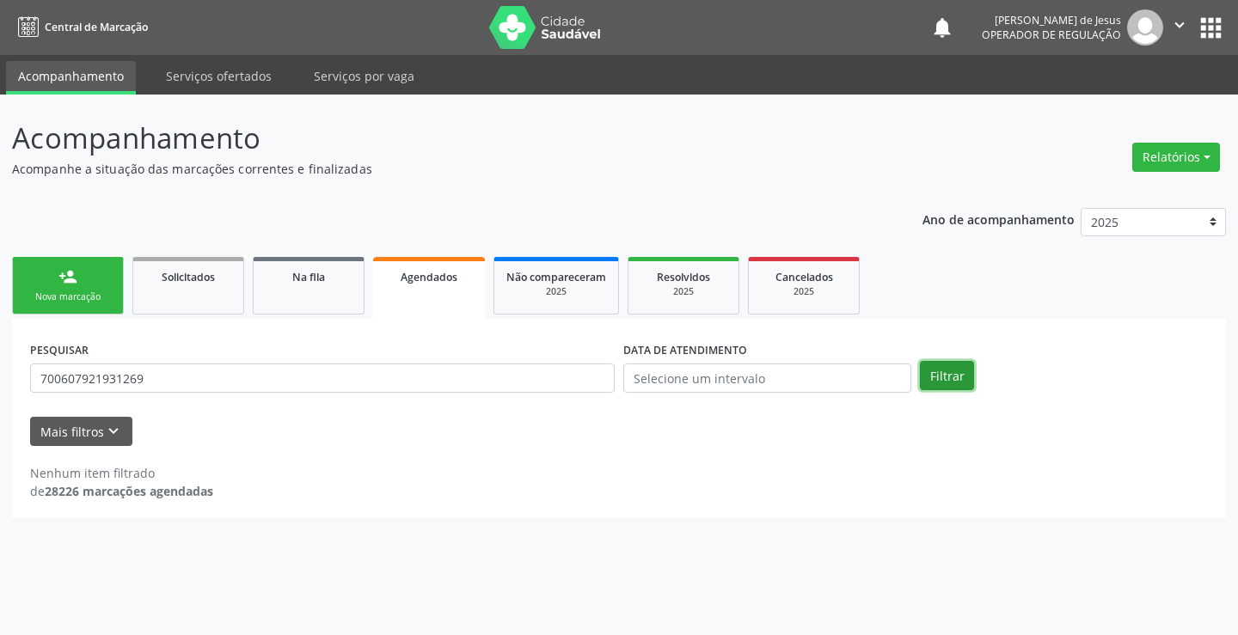
click at [952, 373] on button "Filtrar" at bounding box center [947, 375] width 54 height 29
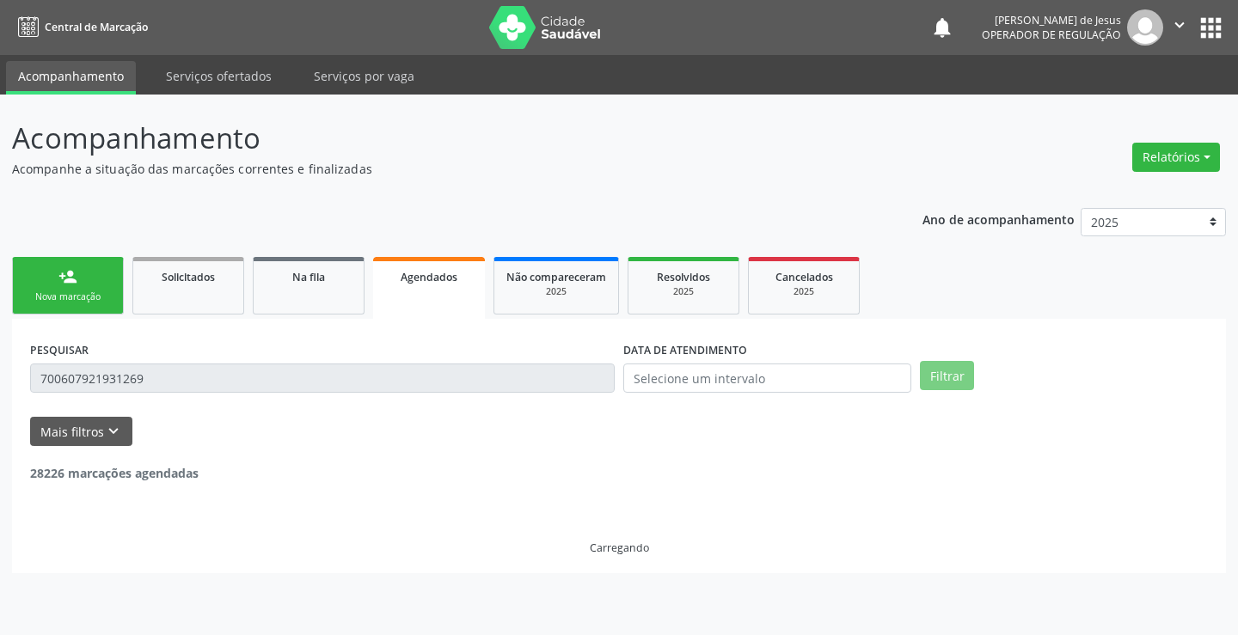
click at [952, 373] on button "Filtrar" at bounding box center [947, 375] width 54 height 29
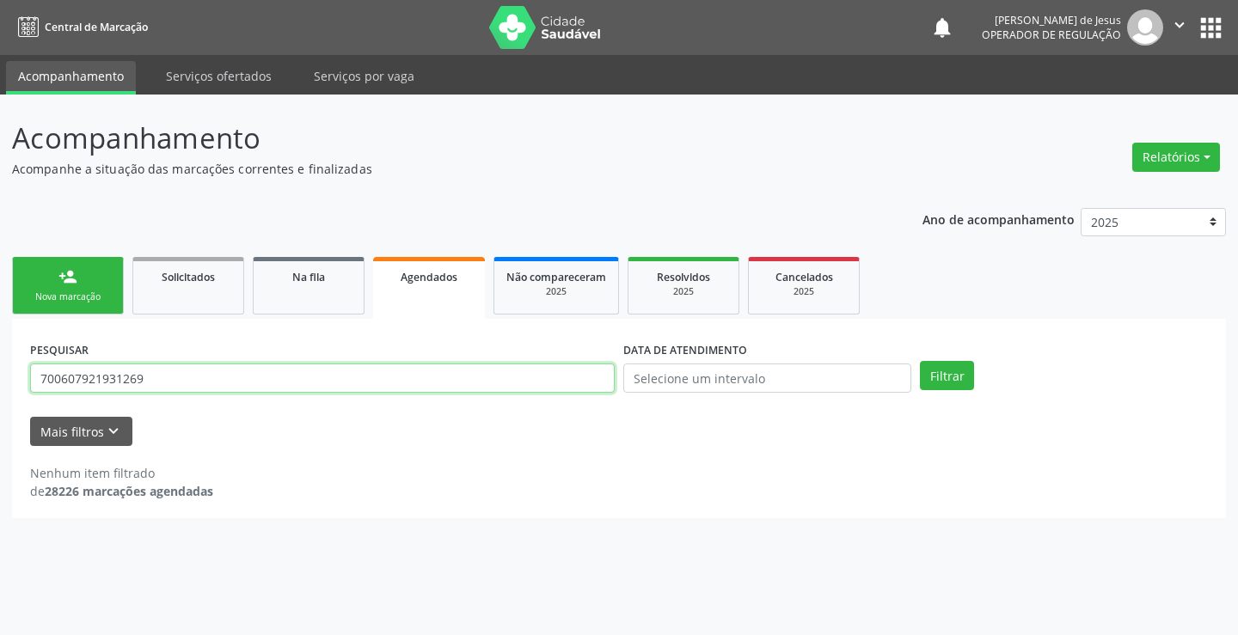
click at [226, 378] on input "700607921931269" at bounding box center [322, 378] width 585 height 29
type input "700607921931269"
click at [920, 361] on button "Filtrar" at bounding box center [947, 375] width 54 height 29
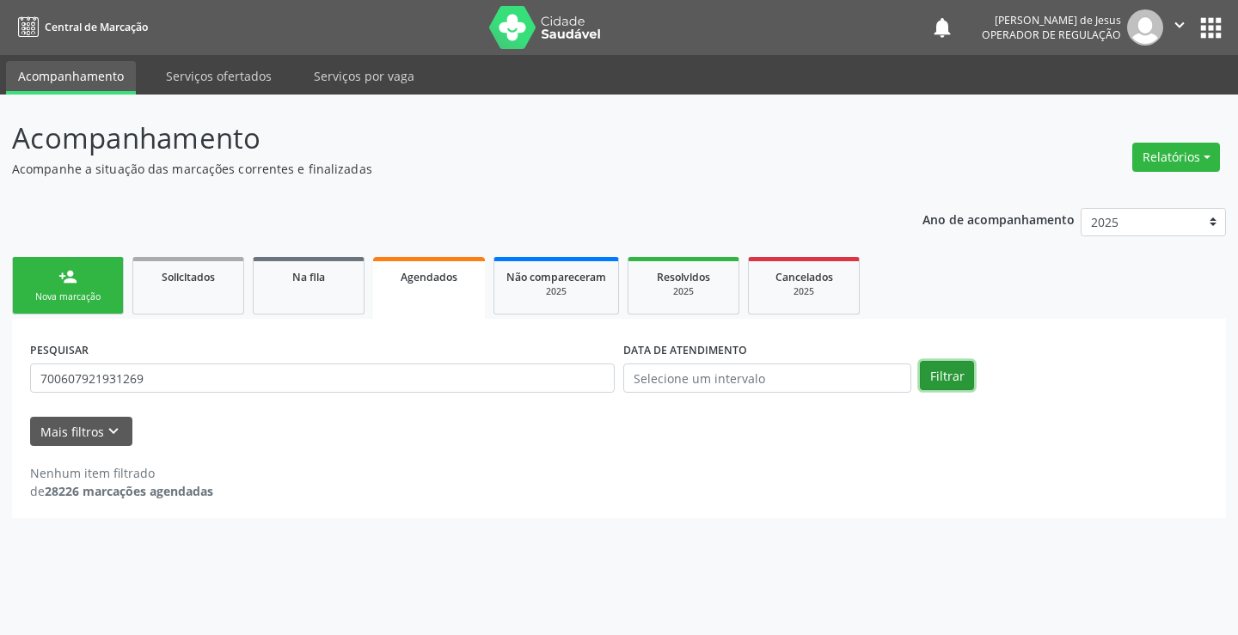
click at [964, 367] on button "Filtrar" at bounding box center [947, 375] width 54 height 29
